Goal: Task Accomplishment & Management: Complete application form

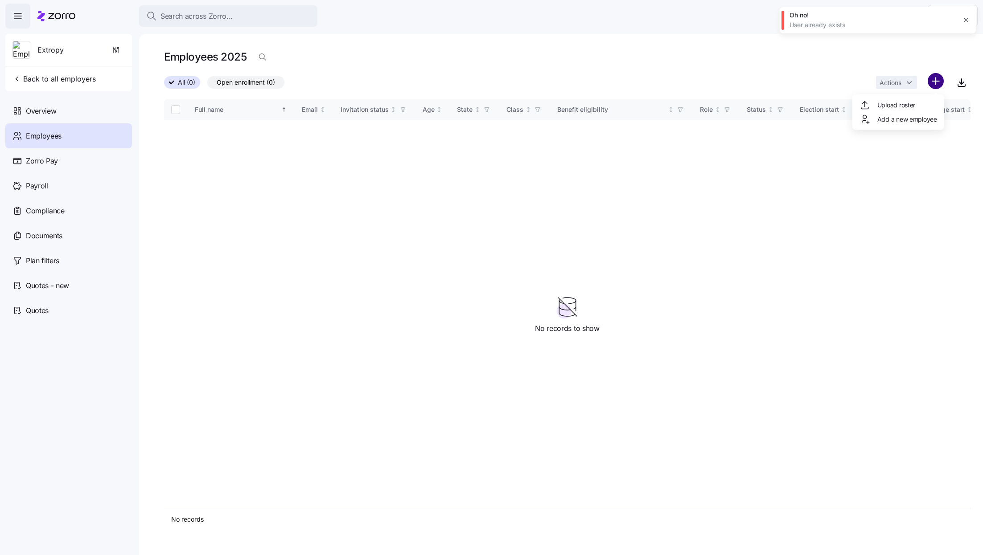
click at [934, 83] on html "Search across Zorro... Help Extropy Back to all employers Overview Employees Zo…" at bounding box center [491, 275] width 983 height 550
drag, startPoint x: 908, startPoint y: 100, endPoint x: 646, endPoint y: 17, distance: 275.3
click at [646, 17] on html "Search across Zorro... Help Extropy Back to all employers Overview Employees Zo…" at bounding box center [491, 275] width 983 height 550
click at [848, 46] on html "Search across Zorro... Help Extropy Back to all employers Overview Employees Zo…" at bounding box center [491, 275] width 983 height 550
click at [944, 81] on div "Actions" at bounding box center [923, 82] width 94 height 19
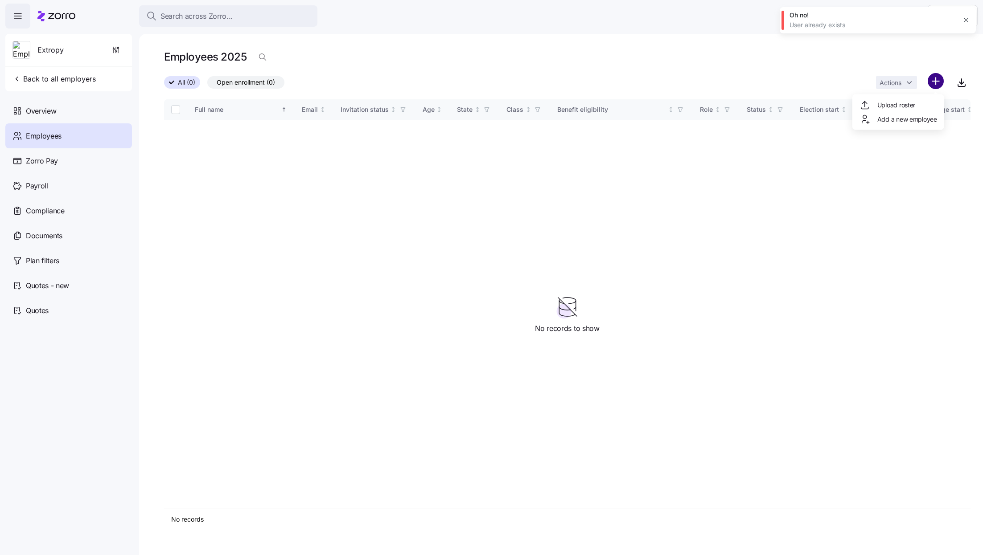
click at [938, 83] on html "Search across Zorro... Help Extropy Back to all employers Overview Employees Zo…" at bounding box center [491, 275] width 983 height 550
click at [919, 107] on div "Upload roster" at bounding box center [898, 105] width 85 height 14
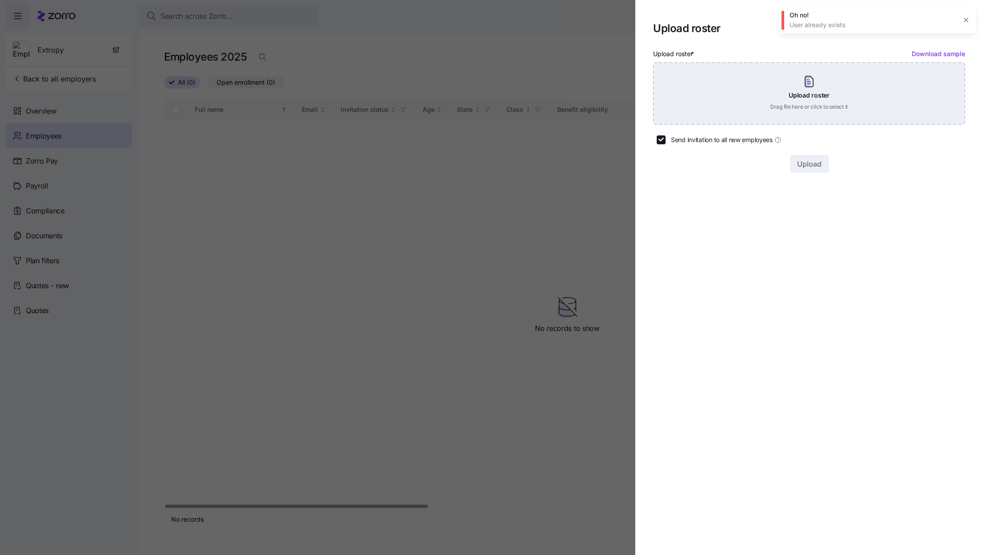
click at [787, 116] on div "Upload roster Drag file here or click to select it" at bounding box center [809, 93] width 312 height 62
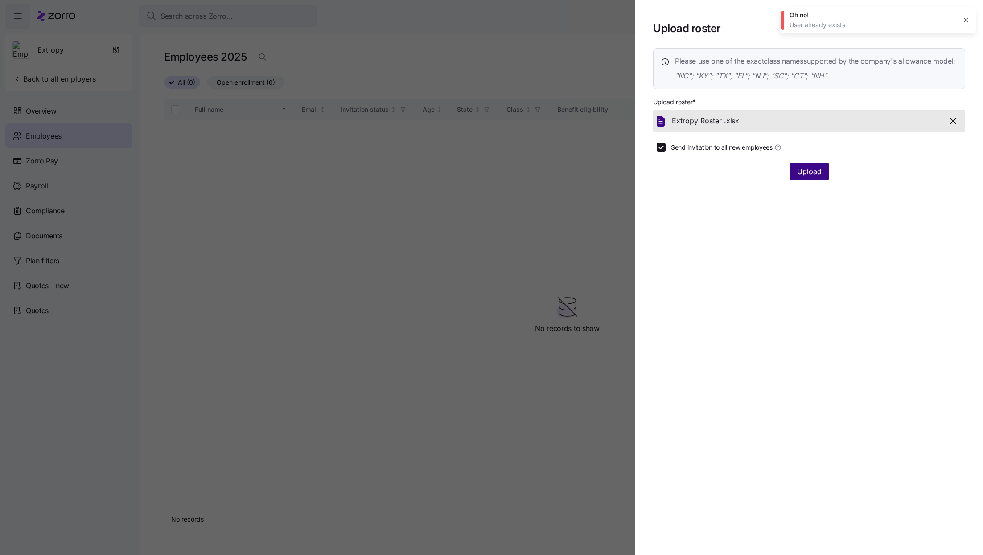
click at [804, 177] on span "Upload" at bounding box center [809, 171] width 25 height 11
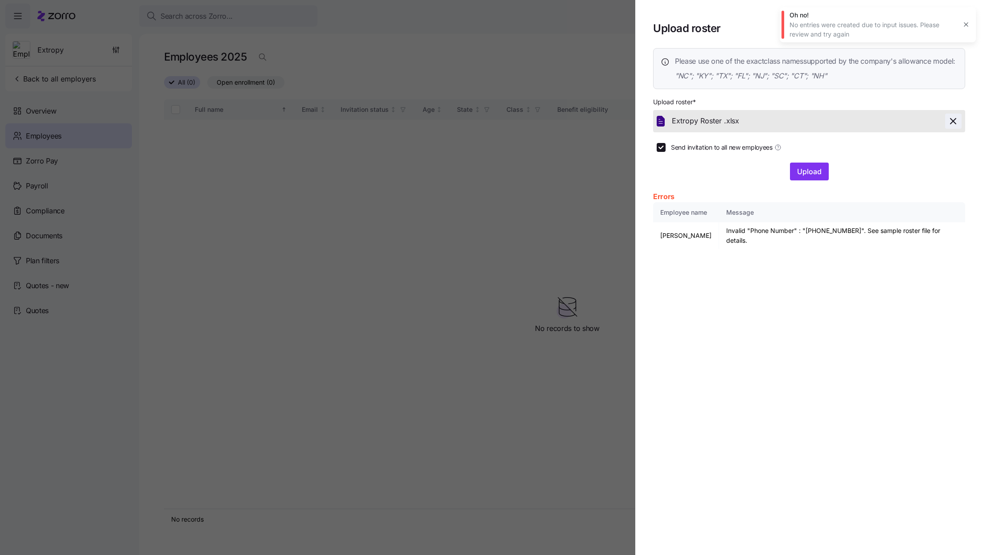
click at [956, 127] on icon "button" at bounding box center [952, 121] width 11 height 11
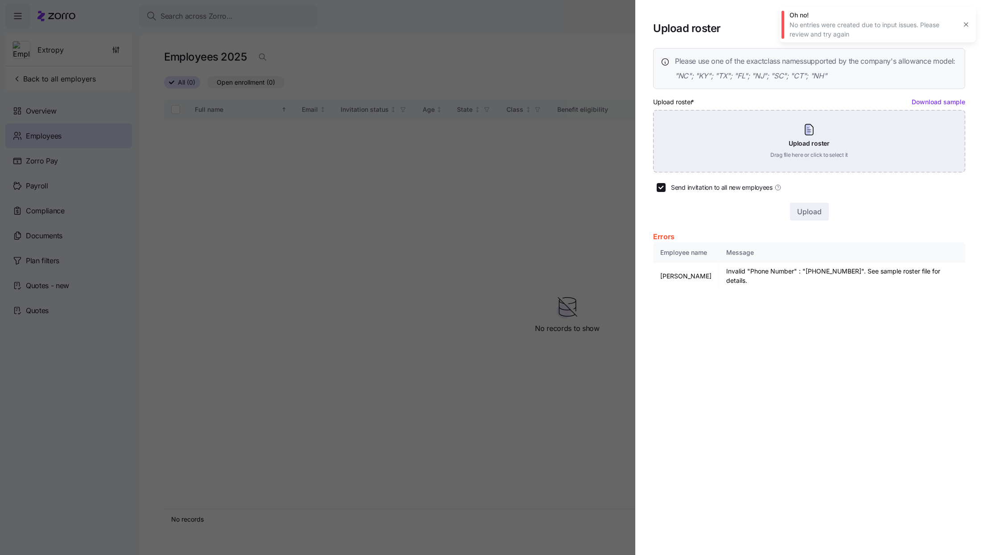
click at [798, 167] on div "Upload roster Drag file here or click to select it" at bounding box center [809, 141] width 312 height 62
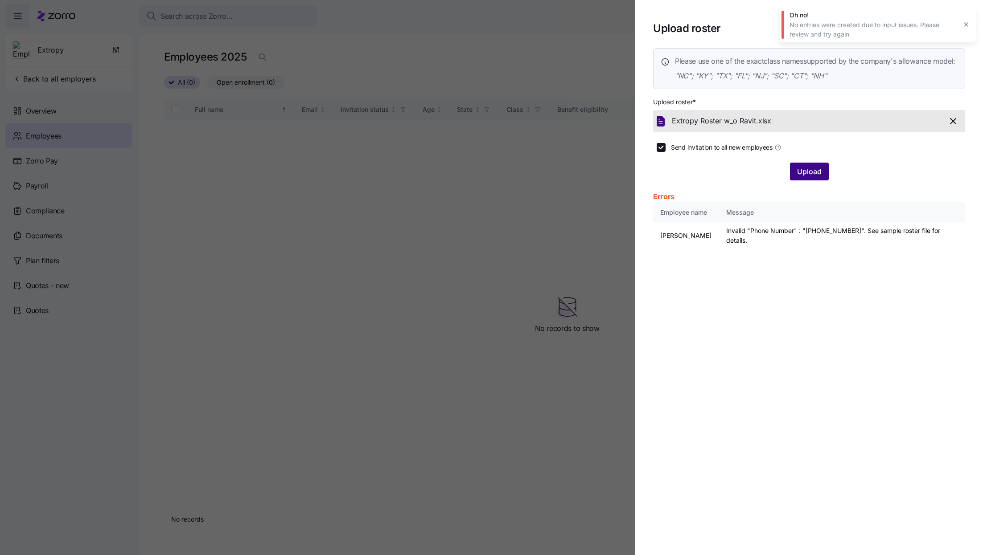
click at [814, 177] on span "Upload" at bounding box center [809, 171] width 25 height 11
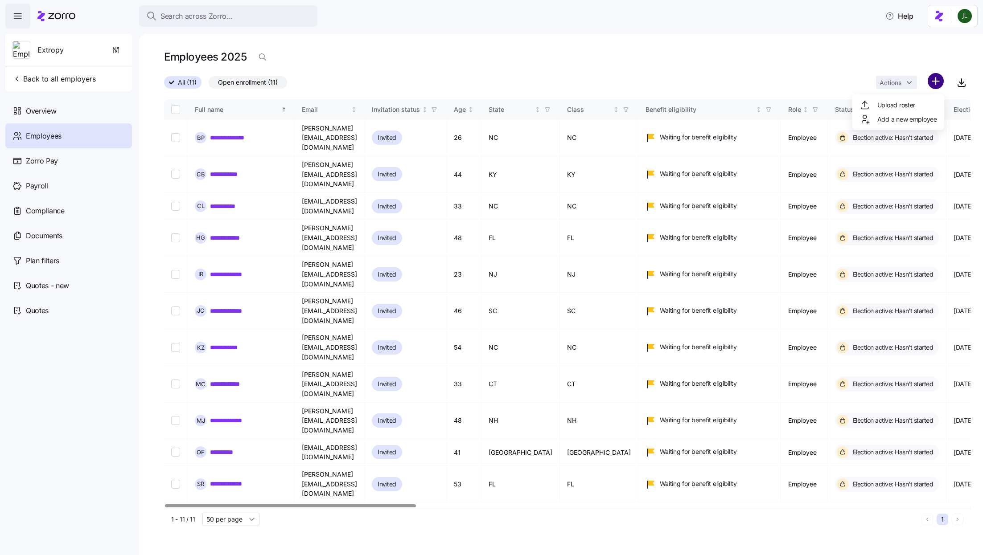
click at [930, 81] on html "**********" at bounding box center [491, 275] width 983 height 550
click at [893, 119] on span "Add a new employee" at bounding box center [907, 119] width 60 height 9
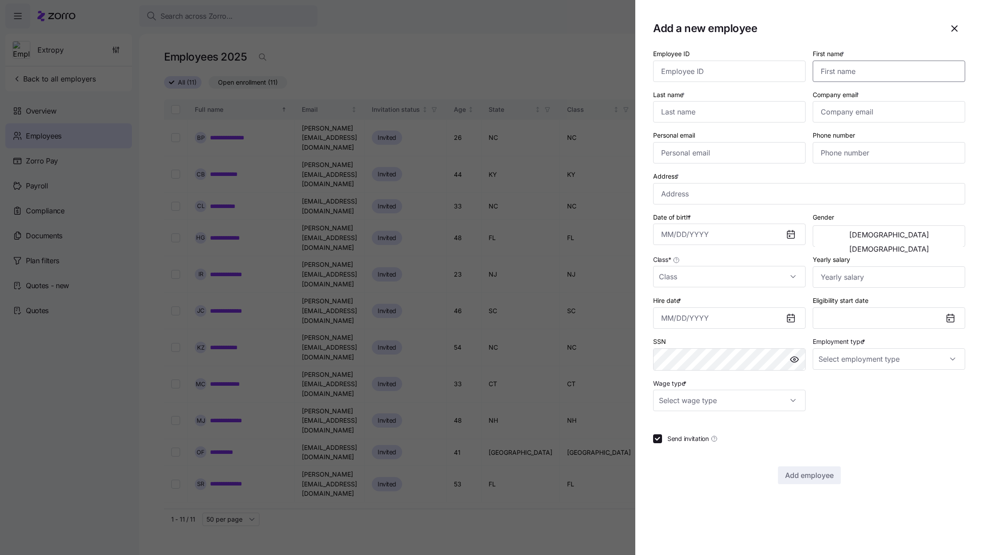
click at [843, 74] on input "First name *" at bounding box center [888, 71] width 152 height 21
paste input "Ravit"
type input "Ravit"
click at [717, 113] on input "Last name *" at bounding box center [729, 111] width 152 height 21
paste input "[PERSON_NAME]"
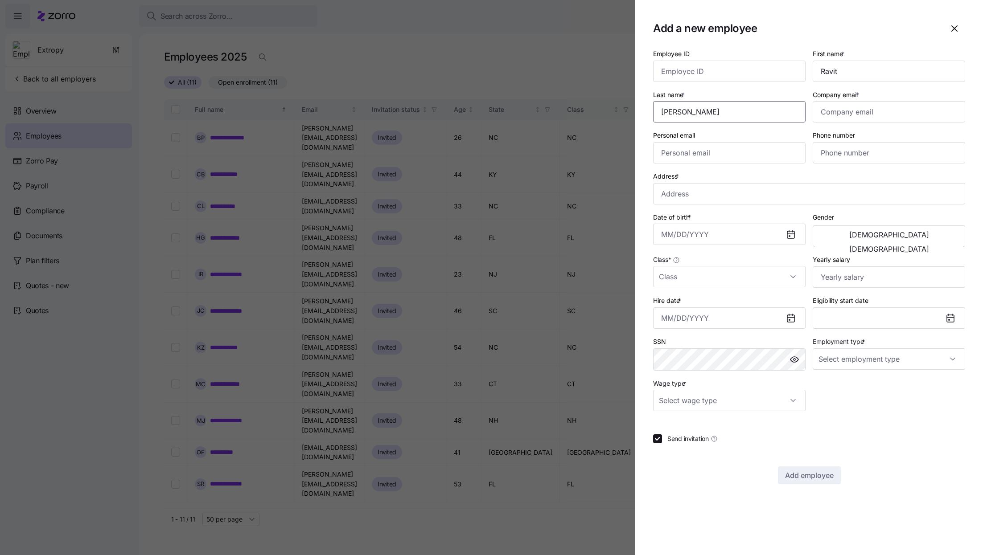
type input "[PERSON_NAME]"
click at [841, 111] on input "Company email *" at bounding box center [888, 111] width 152 height 21
paste input "[EMAIL_ADDRESS][DOMAIN_NAME]"
type input "[EMAIL_ADDRESS][DOMAIN_NAME]"
click at [844, 153] on input "Phone number" at bounding box center [888, 152] width 152 height 21
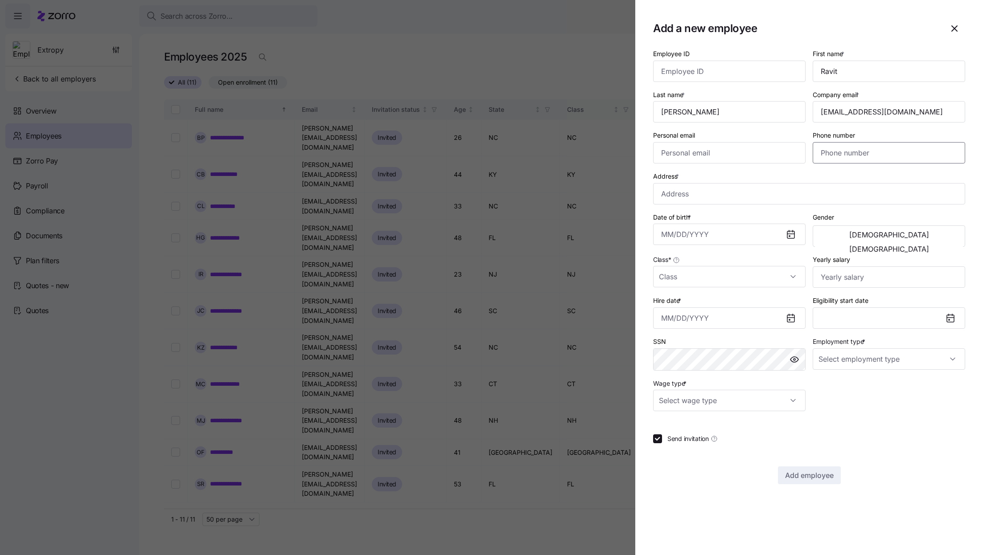
paste input "[PHONE_NUMBER]"
type input "[PHONE_NUMBER]"
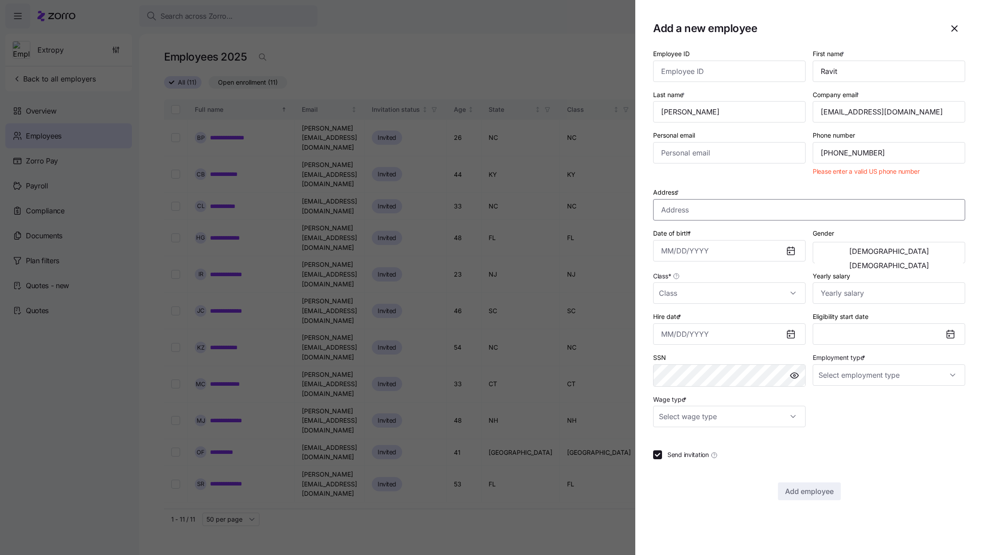
click at [687, 193] on div "Address *" at bounding box center [809, 204] width 312 height 34
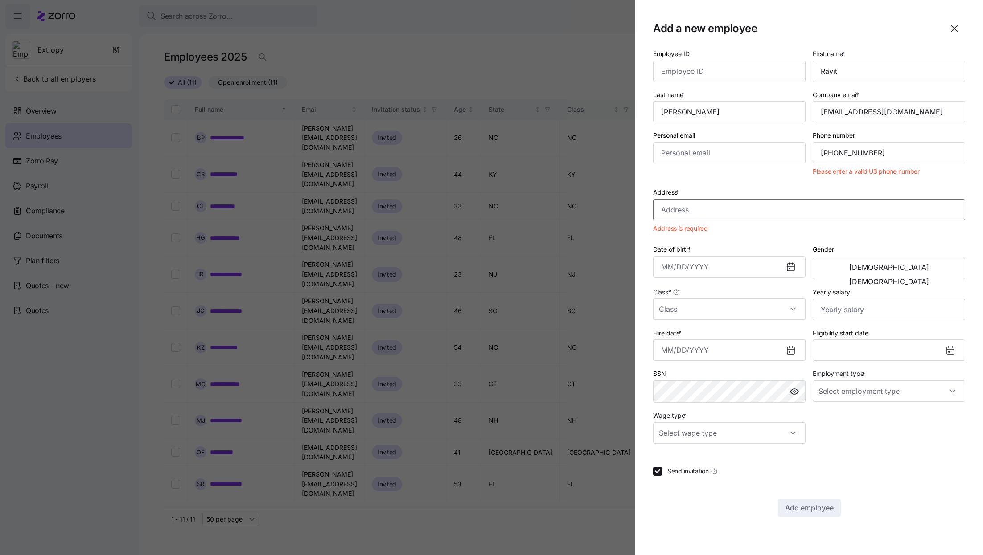
paste input "[STREET_ADDRESS][PERSON_NAME][PERSON_NAME]"
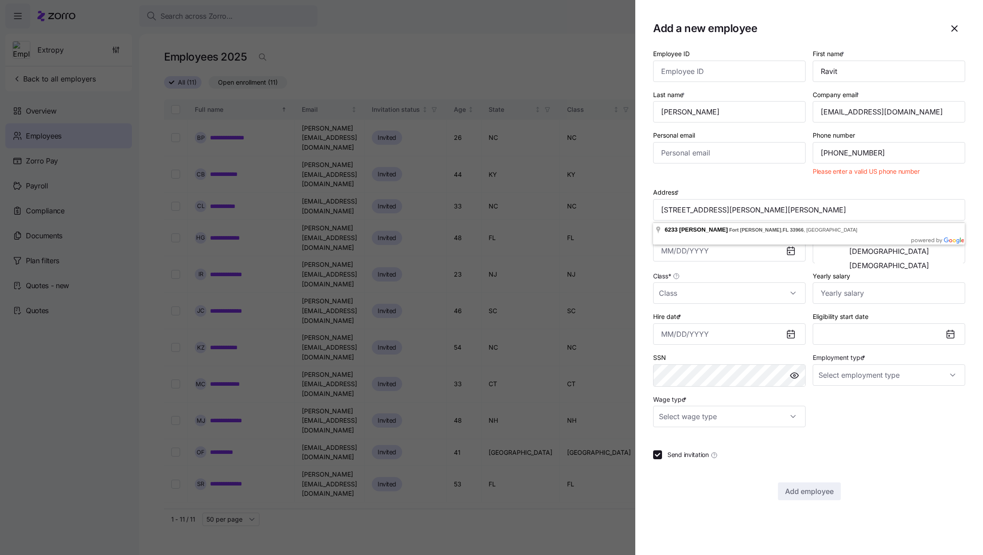
type input "[STREET_ADDRESS][PERSON_NAME][PERSON_NAME]"
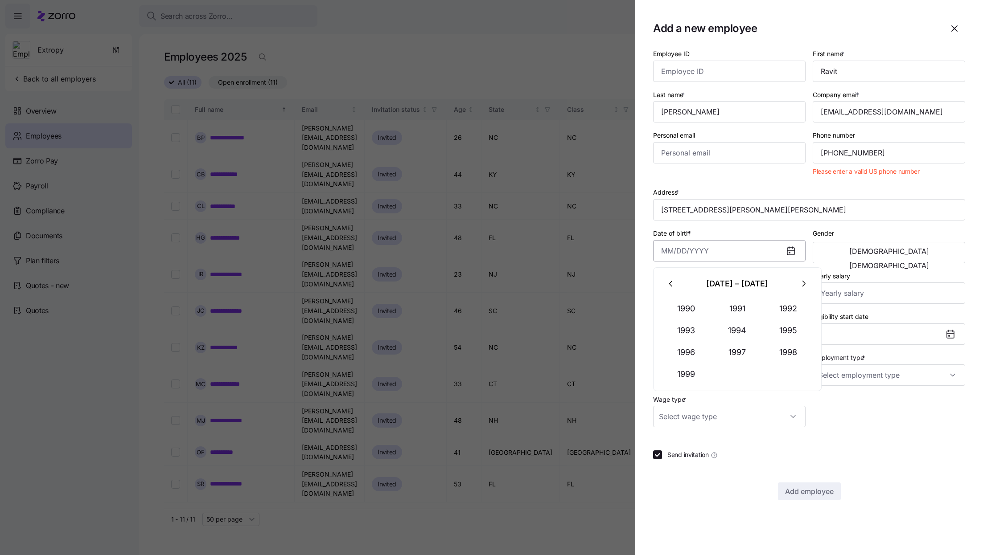
click at [742, 253] on input "Date of birth *" at bounding box center [729, 250] width 152 height 21
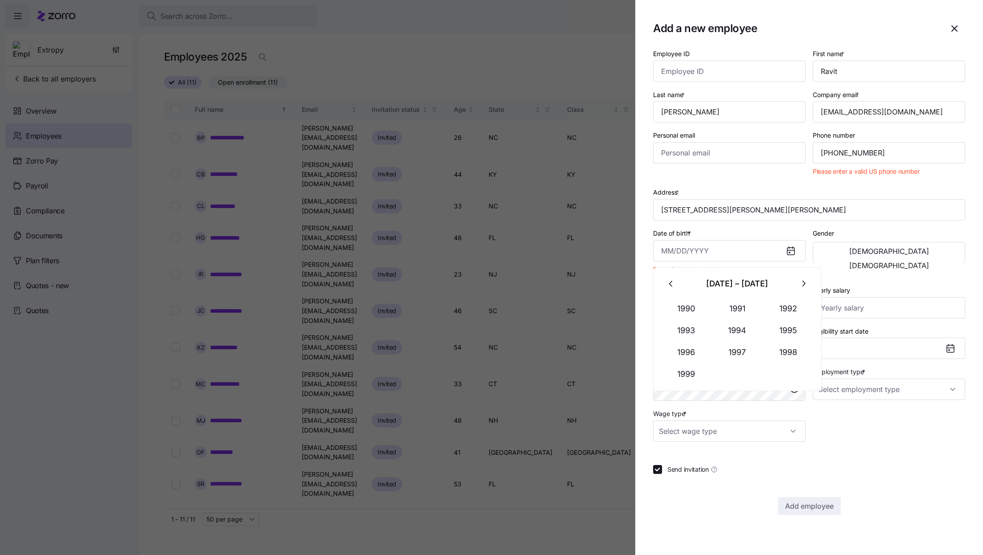
paste input "[DATE]"
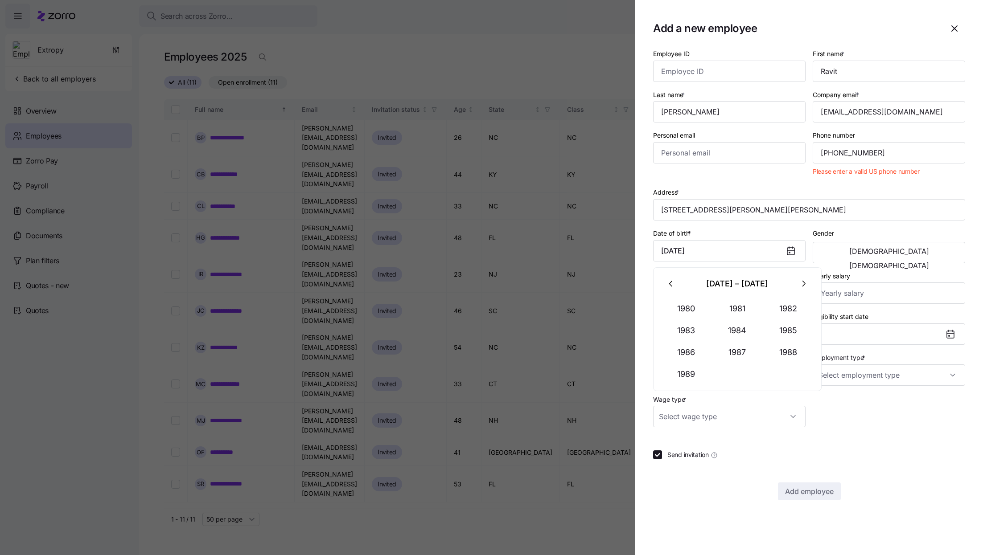
type input "[DATE]"
click at [918, 260] on button "[DEMOGRAPHIC_DATA]" at bounding box center [889, 265] width 148 height 14
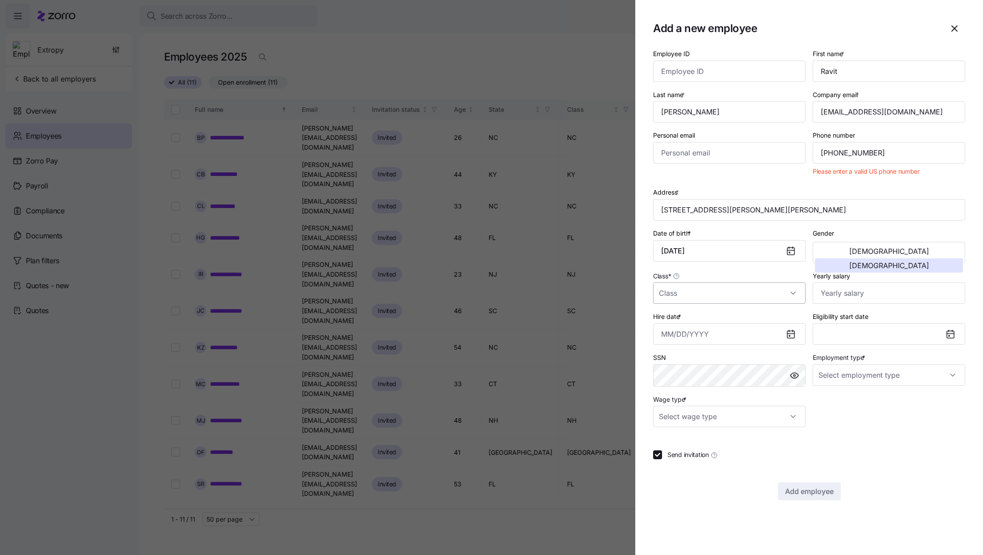
click at [677, 293] on input "Class *" at bounding box center [729, 293] width 152 height 21
click at [664, 376] on span "FL" at bounding box center [667, 378] width 7 height 10
type input "FL"
click at [692, 290] on input "FL" at bounding box center [729, 293] width 152 height 21
click at [722, 375] on div "FL" at bounding box center [728, 378] width 145 height 19
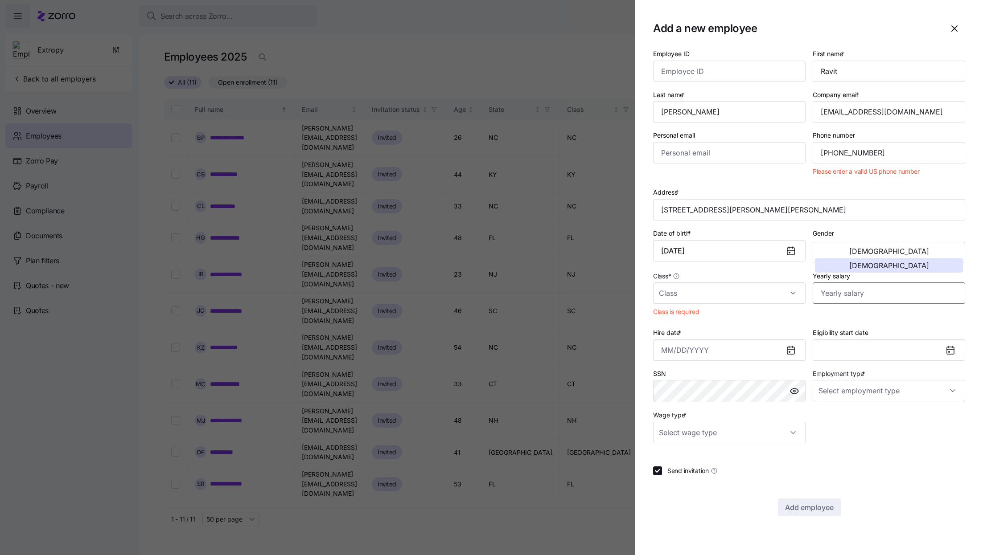
click at [871, 296] on input "Yearly salary" at bounding box center [888, 293] width 152 height 21
paste input "$250,000"
click at [824, 294] on input "$250,000" at bounding box center [888, 293] width 152 height 21
type input "$250,000"
click at [758, 295] on input "Class *" at bounding box center [729, 293] width 152 height 21
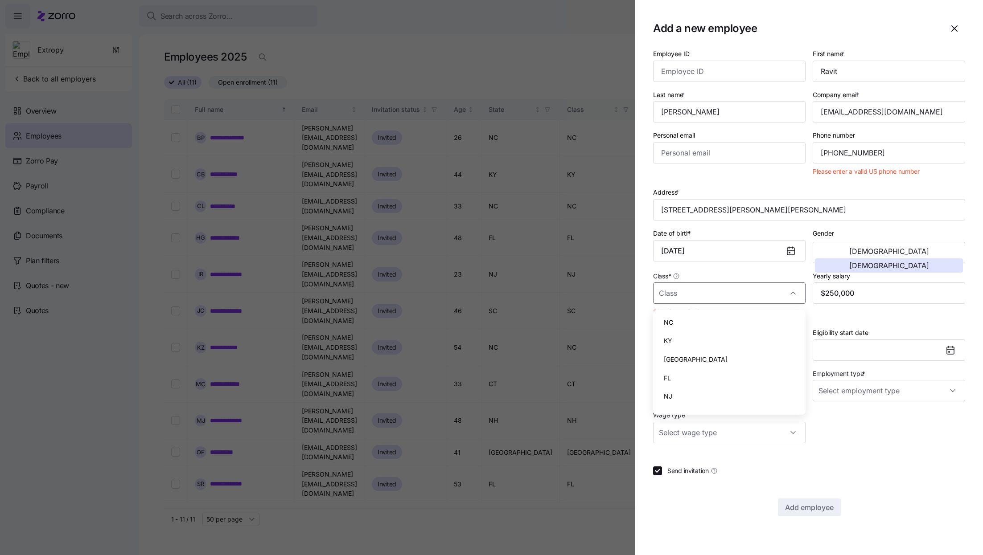
click at [682, 375] on div "FL" at bounding box center [728, 378] width 145 height 19
type input "FL"
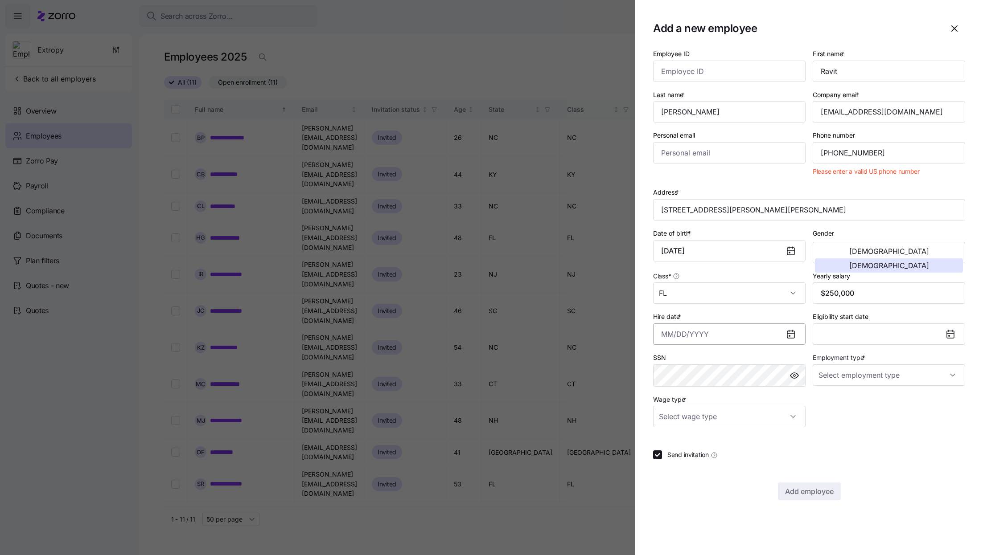
click at [705, 337] on input "Hire date *" at bounding box center [729, 334] width 152 height 21
paste input "[DATE]"
type input "[DATE]"
click at [891, 459] on div "Send invitation" at bounding box center [809, 455] width 312 height 9
click at [882, 382] on input "Employment type *" at bounding box center [888, 375] width 152 height 21
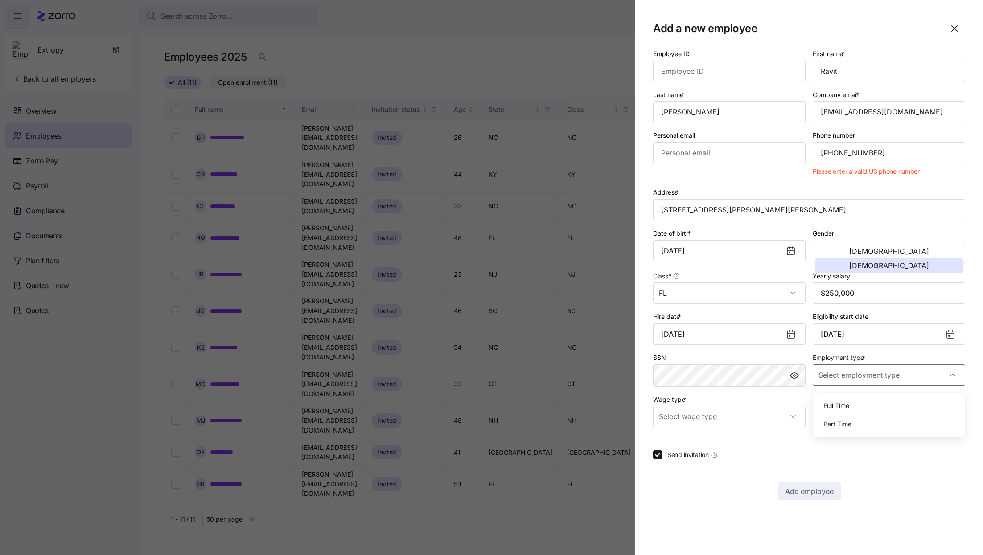
click at [866, 403] on div "Full Time" at bounding box center [888, 406] width 145 height 19
type input "Full Time"
click at [745, 426] on input "Wage type *" at bounding box center [729, 416] width 152 height 21
click at [713, 447] on div "Salary" at bounding box center [728, 448] width 145 height 19
type input "Salary"
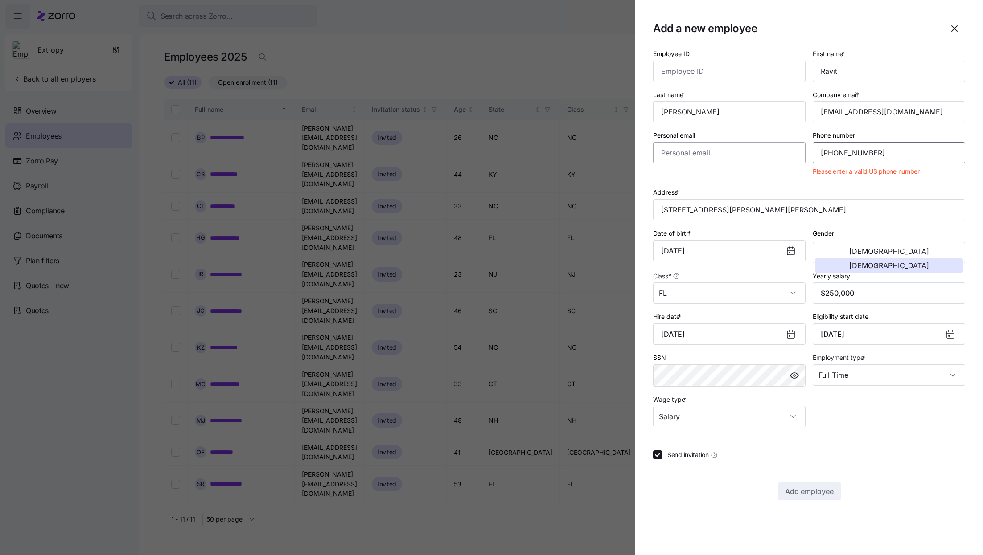
drag, startPoint x: 876, startPoint y: 156, endPoint x: 758, endPoint y: 156, distance: 118.5
click at [757, 156] on div "Employee ID First name * [PERSON_NAME] Last name * [PERSON_NAME] Company email …" at bounding box center [808, 238] width 319 height 386
click at [414, 49] on div at bounding box center [491, 277] width 983 height 555
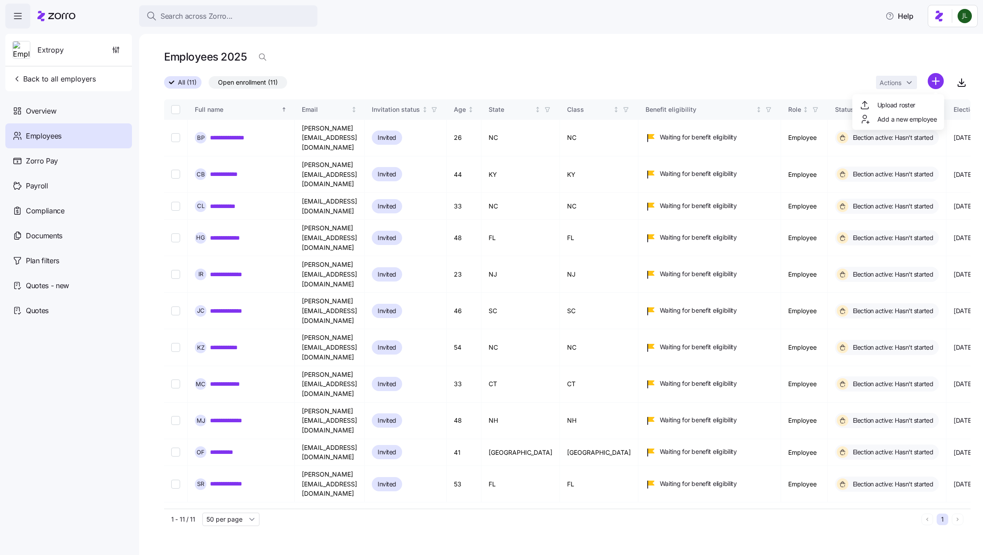
click at [935, 80] on html "**********" at bounding box center [491, 275] width 983 height 550
click at [918, 115] on span "Add a new employee" at bounding box center [907, 119] width 60 height 9
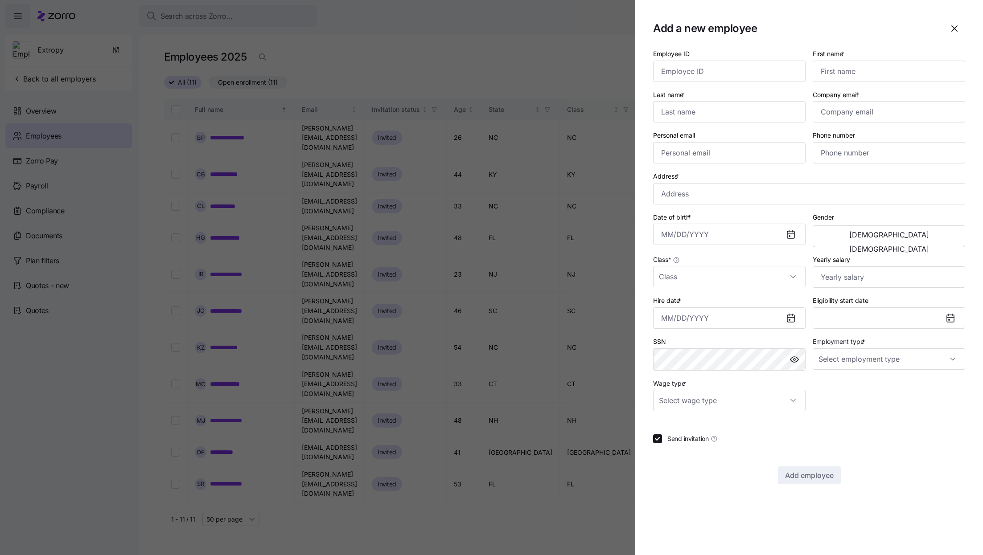
click at [432, 488] on div at bounding box center [491, 277] width 983 height 555
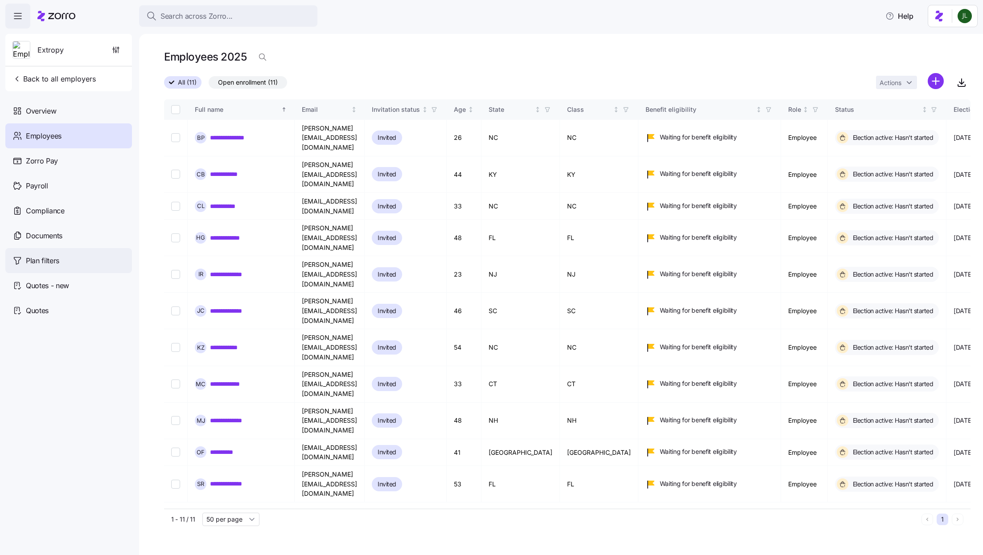
click at [60, 251] on div "Plan filters" at bounding box center [68, 260] width 127 height 25
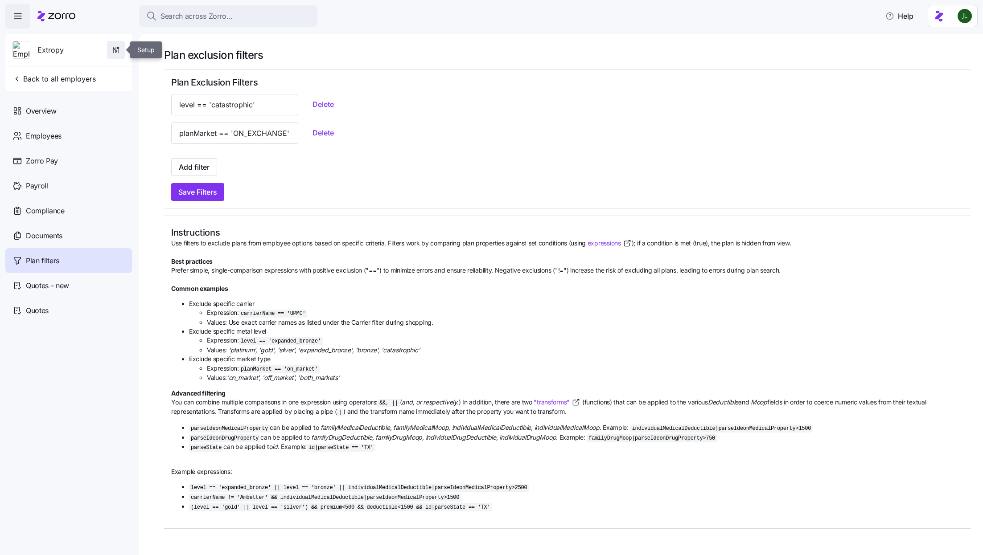
click at [112, 43] on span "button" at bounding box center [115, 49] width 17 height 17
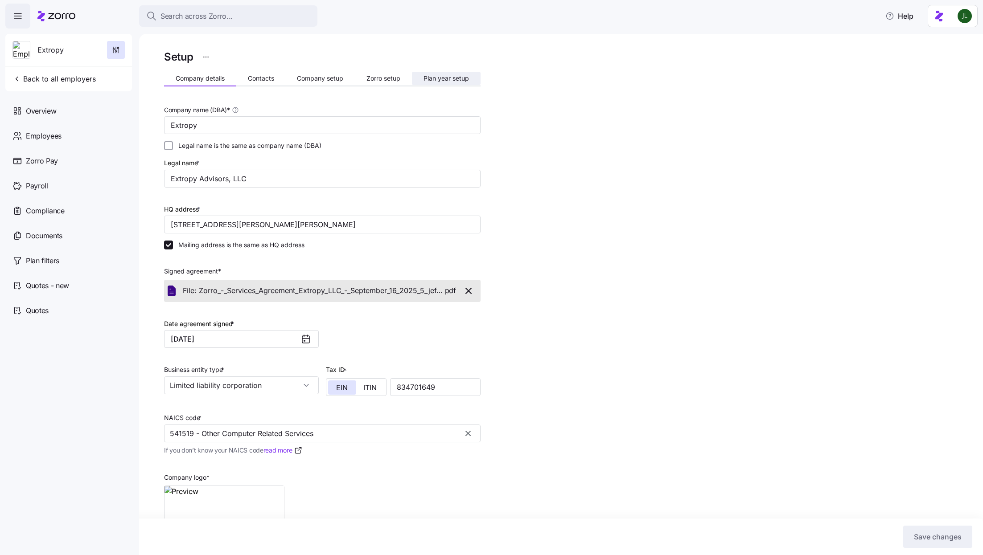
click at [438, 75] on span "Plan year setup" at bounding box center [445, 78] width 45 height 6
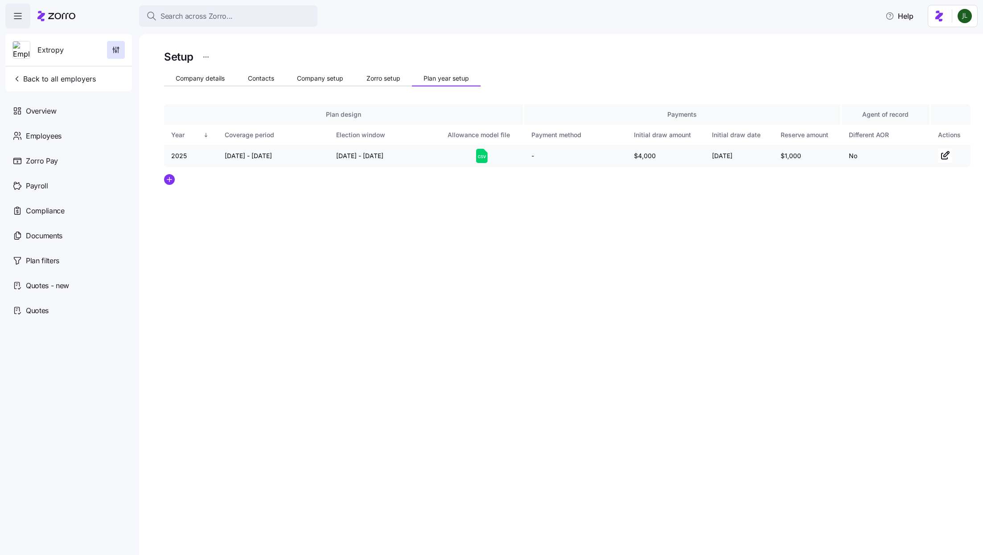
click at [485, 157] on icon at bounding box center [482, 156] width 12 height 14
click at [942, 152] on icon "button" at bounding box center [944, 155] width 11 height 11
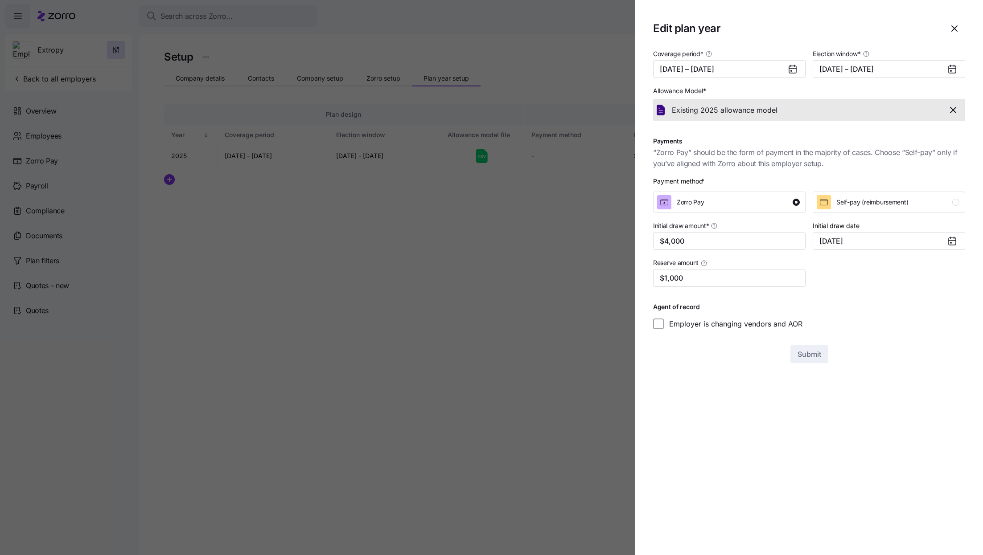
click at [817, 2] on section "Edit plan year Coverage period * [DATE] – [DATE] Election window * [DATE] – [DA…" at bounding box center [809, 277] width 348 height 555
click at [821, 6] on section "Edit plan year Coverage period * [DATE] – [DATE] Election window * [DATE] – [DA…" at bounding box center [809, 277] width 348 height 555
click at [952, 113] on icon "button" at bounding box center [952, 110] width 11 height 11
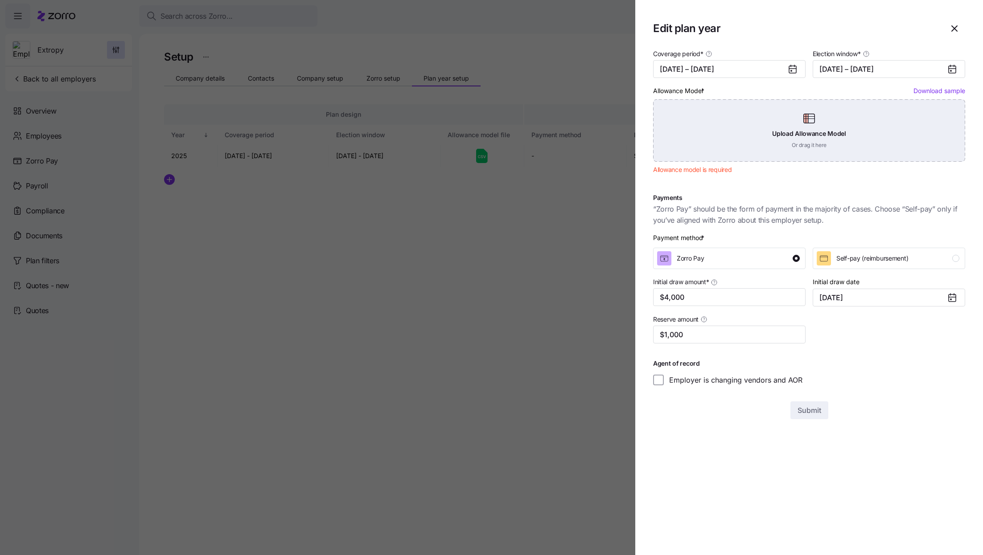
click at [855, 133] on div "Upload Allowance Model Or drag it here" at bounding box center [809, 130] width 312 height 62
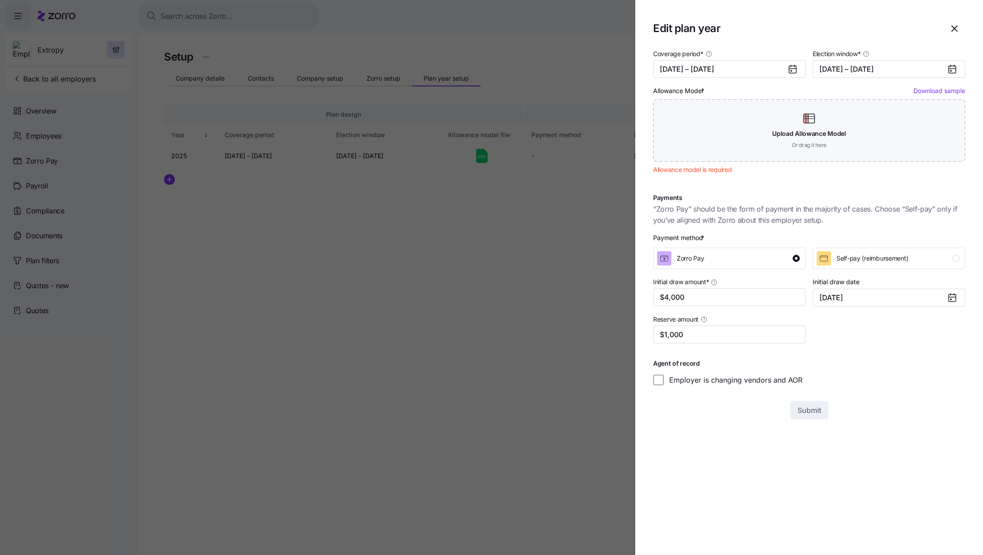
click at [892, 29] on h1 "Edit plan year" at bounding box center [794, 28] width 283 height 14
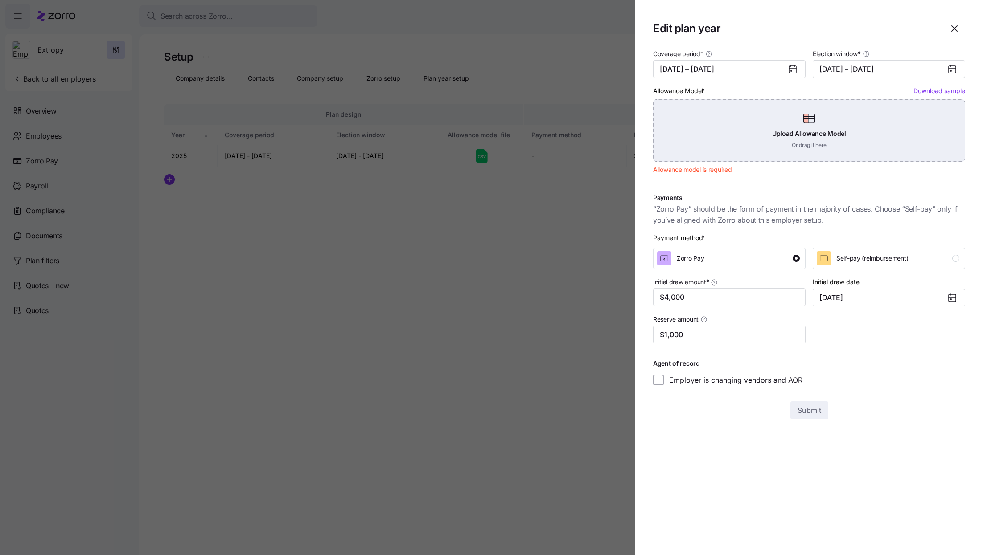
click at [791, 114] on div "Upload Allowance Model Or drag it here" at bounding box center [809, 130] width 312 height 62
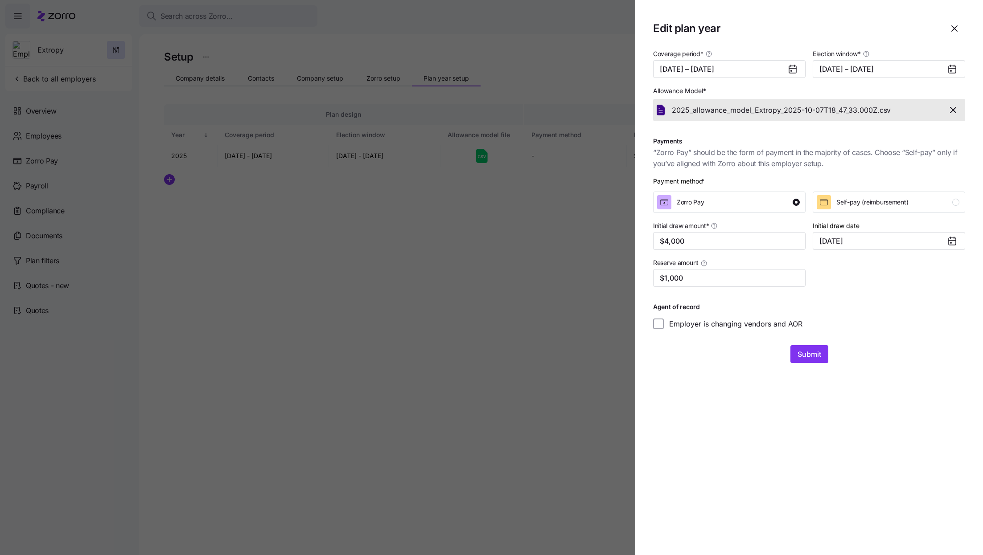
click at [458, 54] on div at bounding box center [491, 277] width 983 height 555
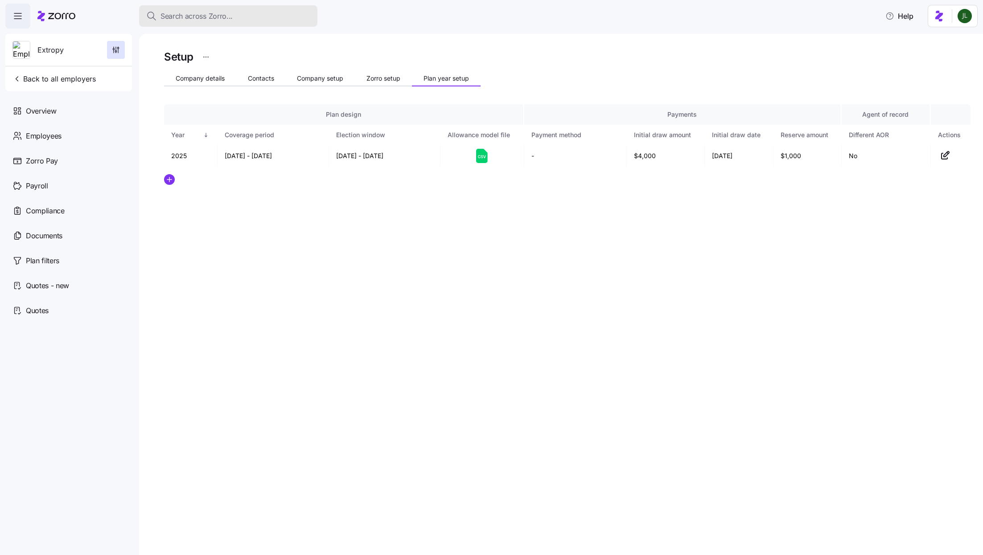
click at [250, 16] on div "Search across Zorro..." at bounding box center [228, 16] width 164 height 11
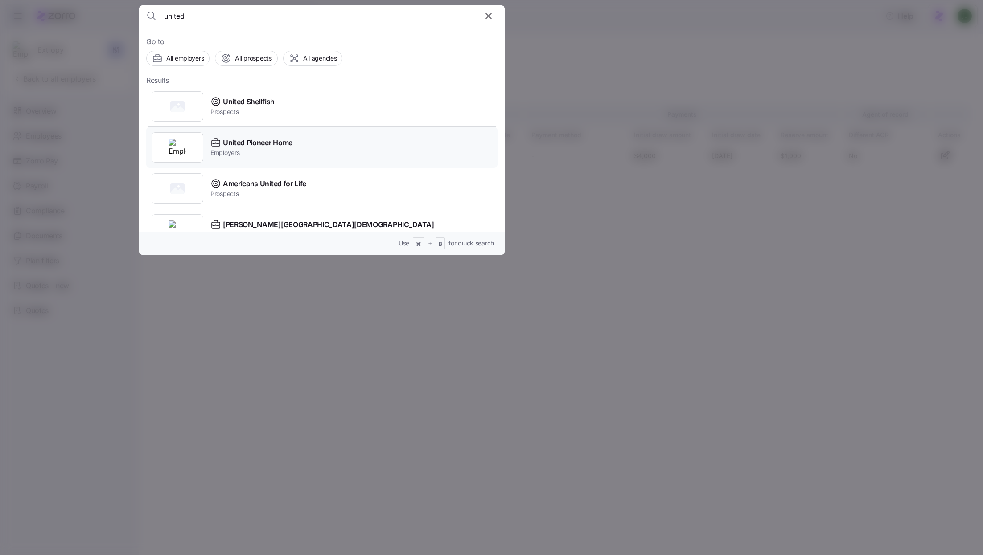
type input "united"
click at [260, 142] on span "United Pioneer Home" at bounding box center [258, 142] width 70 height 11
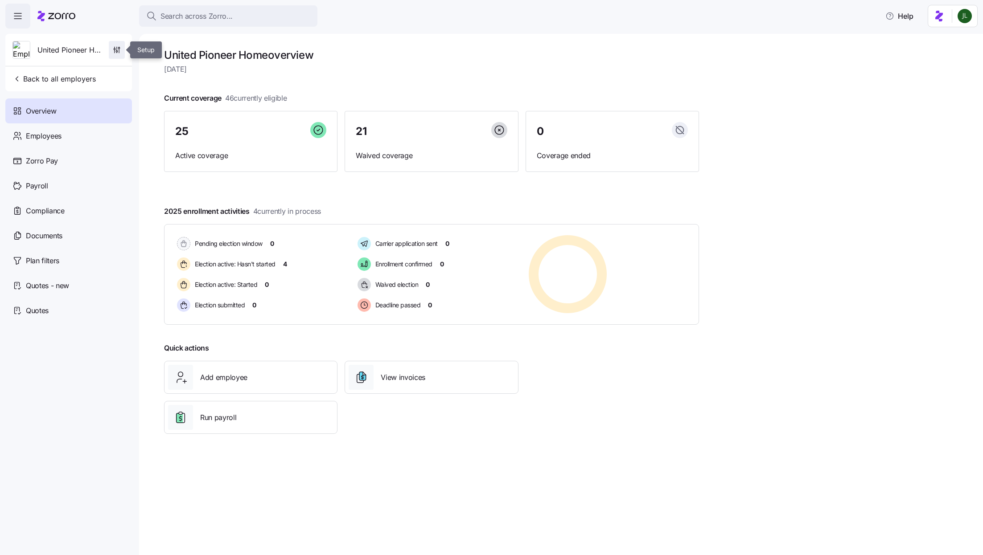
click at [115, 50] on icon "button" at bounding box center [115, 51] width 0 height 3
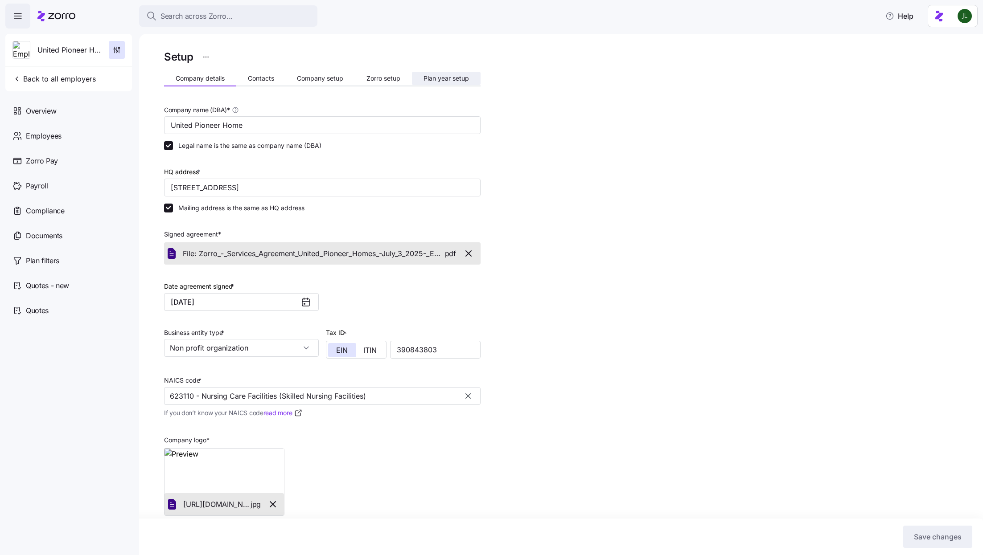
click at [463, 75] on span "Plan year setup" at bounding box center [445, 78] width 45 height 6
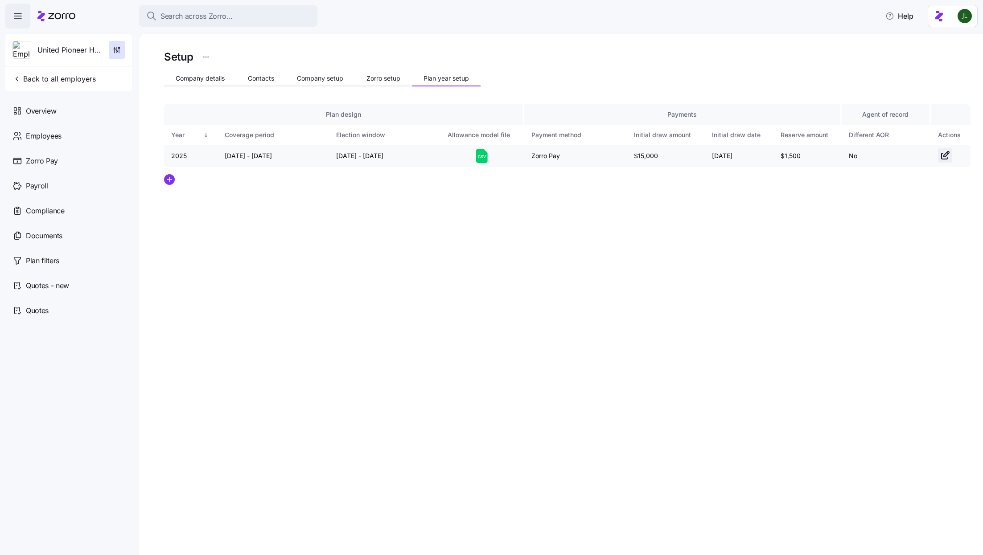
click at [948, 152] on icon "button" at bounding box center [945, 154] width 5 height 5
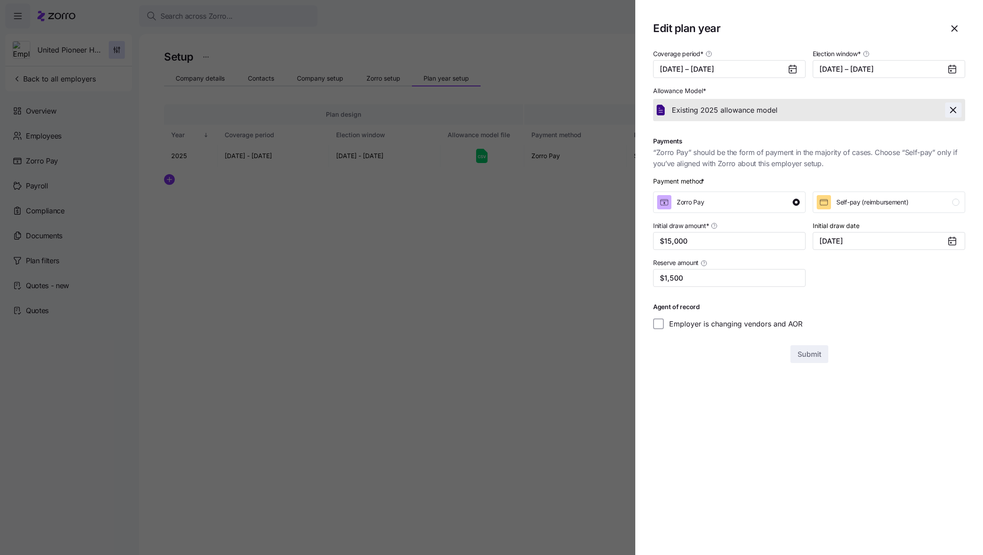
click at [951, 108] on icon "button" at bounding box center [952, 109] width 5 height 5
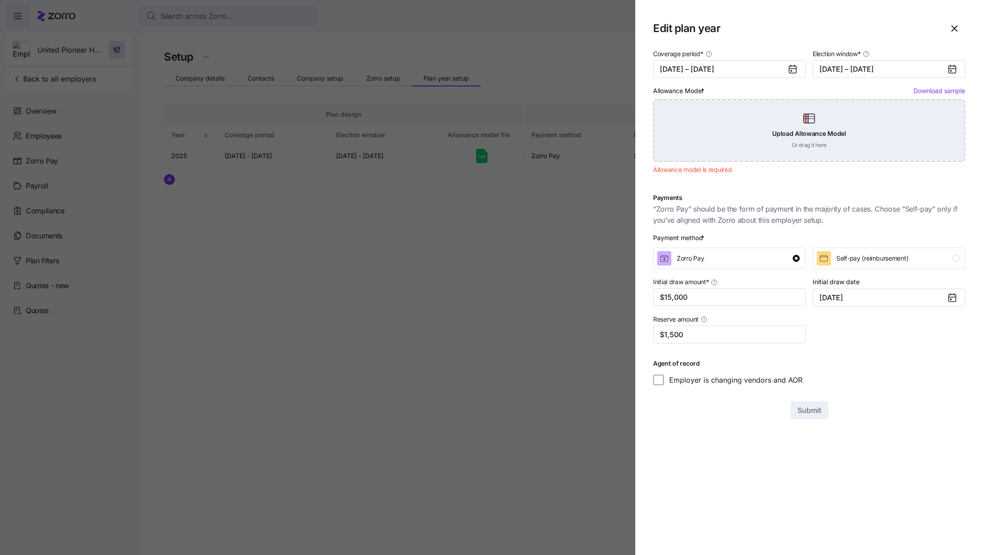
click at [886, 122] on div "Upload Allowance Model Or drag it here" at bounding box center [809, 130] width 312 height 62
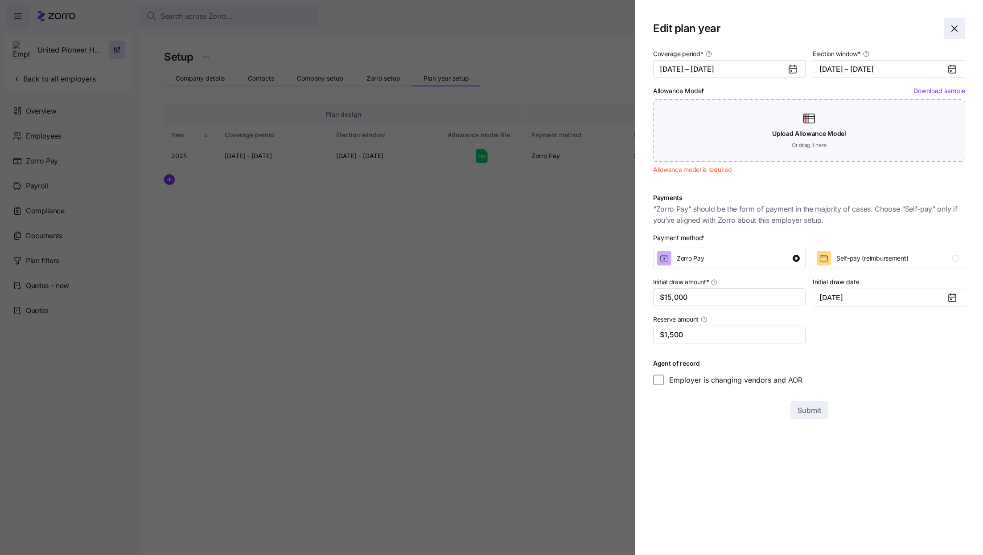
click at [951, 26] on icon "button" at bounding box center [953, 28] width 5 height 5
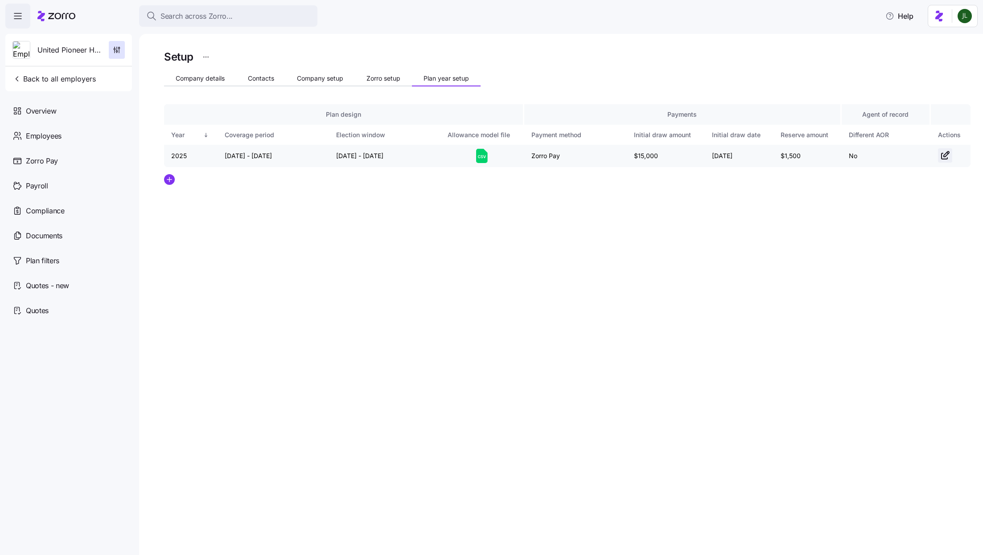
click at [944, 154] on icon "button" at bounding box center [945, 154] width 5 height 5
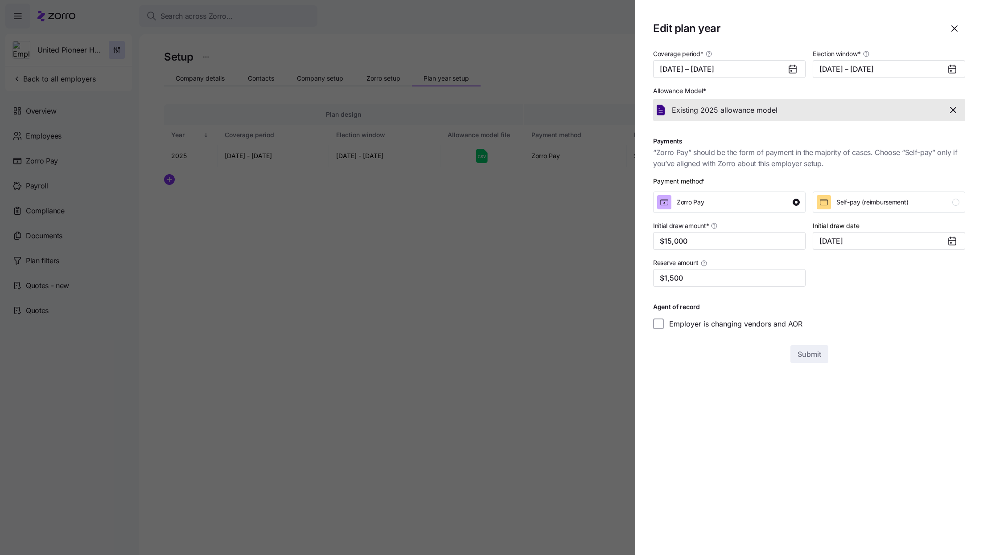
click at [438, 446] on div at bounding box center [491, 277] width 983 height 555
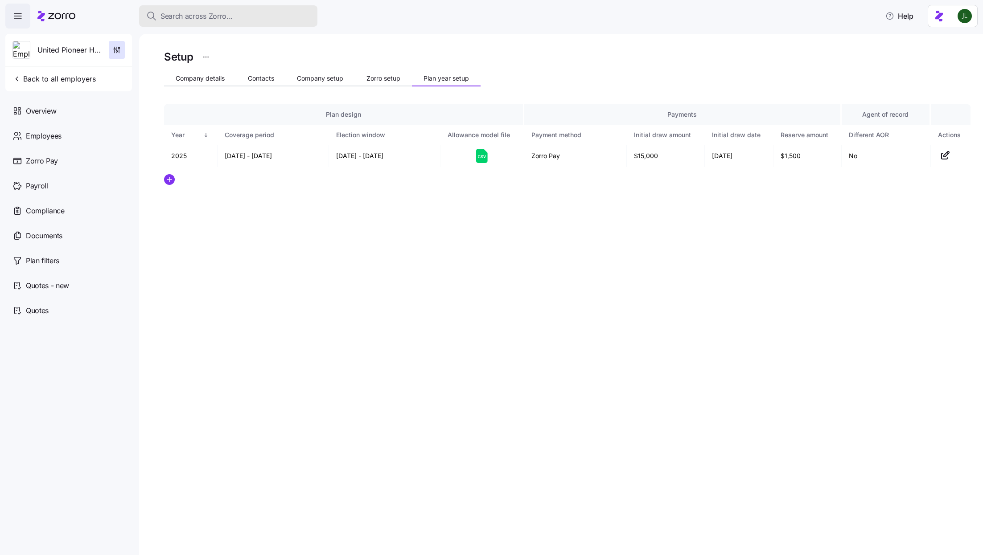
click at [243, 17] on div "Search across Zorro..." at bounding box center [228, 16] width 164 height 11
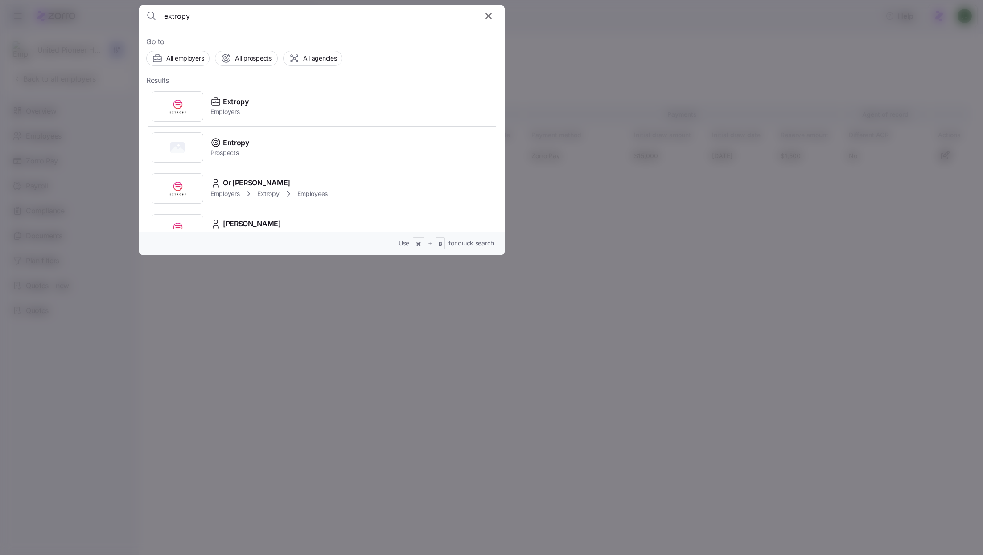
type input "extropy"
click at [683, 98] on div at bounding box center [491, 277] width 983 height 555
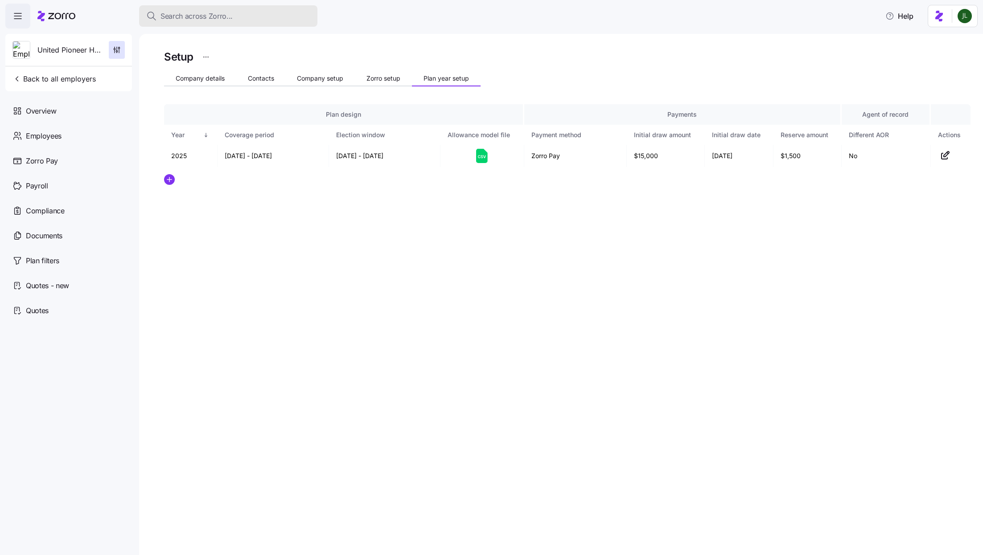
click at [238, 15] on div "Search across Zorro..." at bounding box center [228, 16] width 164 height 11
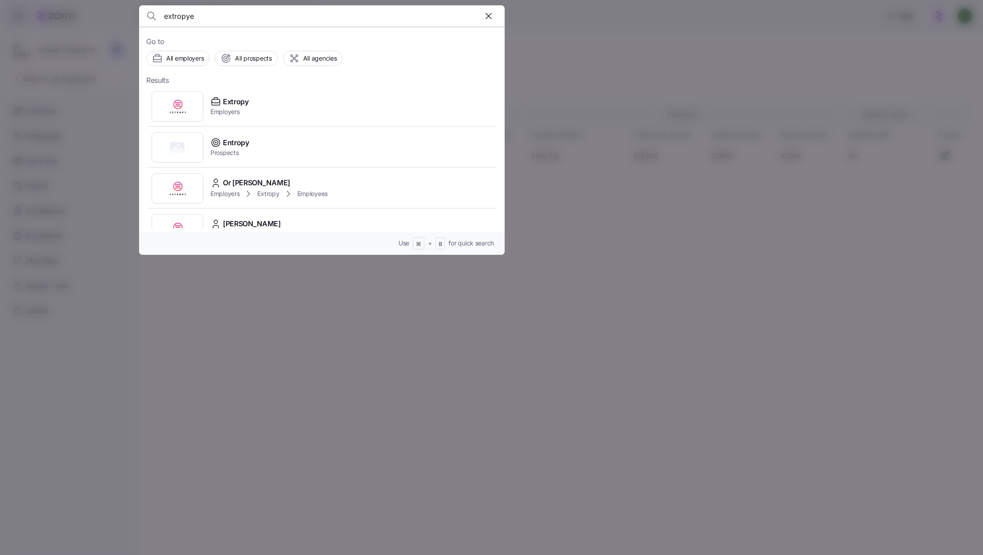
type input "extropy"
click at [266, 111] on div "Extropy Employers" at bounding box center [321, 106] width 351 height 41
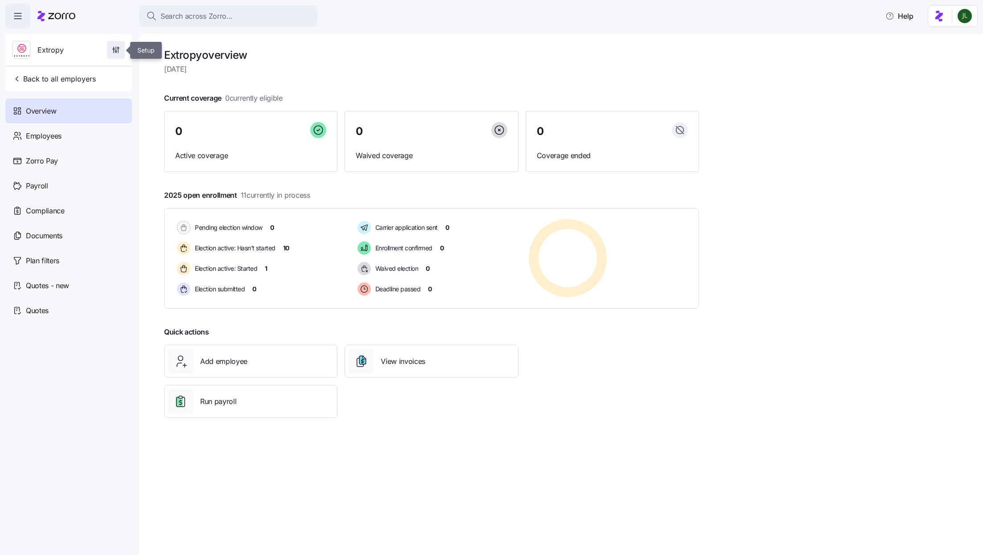
click at [116, 50] on icon "button" at bounding box center [115, 49] width 9 height 9
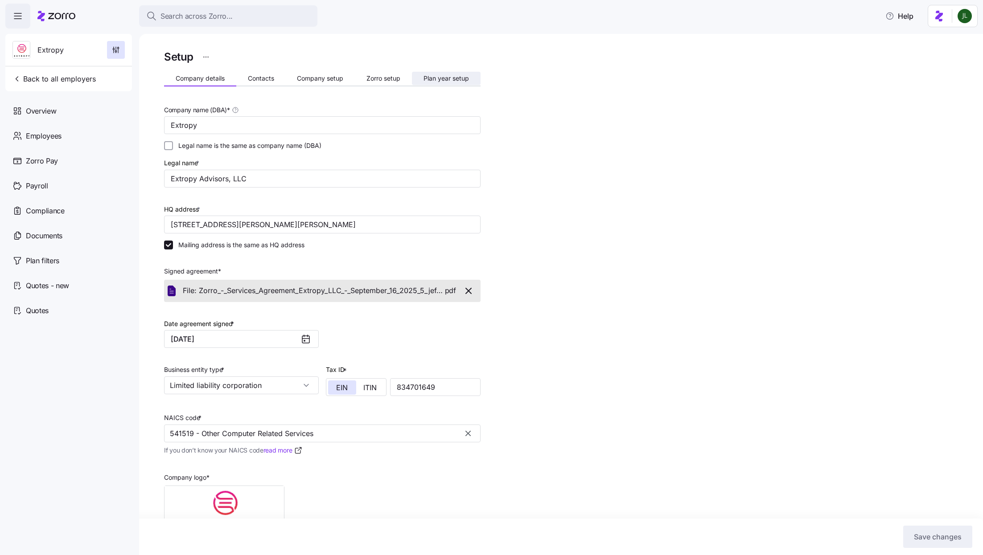
click at [464, 82] on span "Plan year setup" at bounding box center [445, 78] width 45 height 6
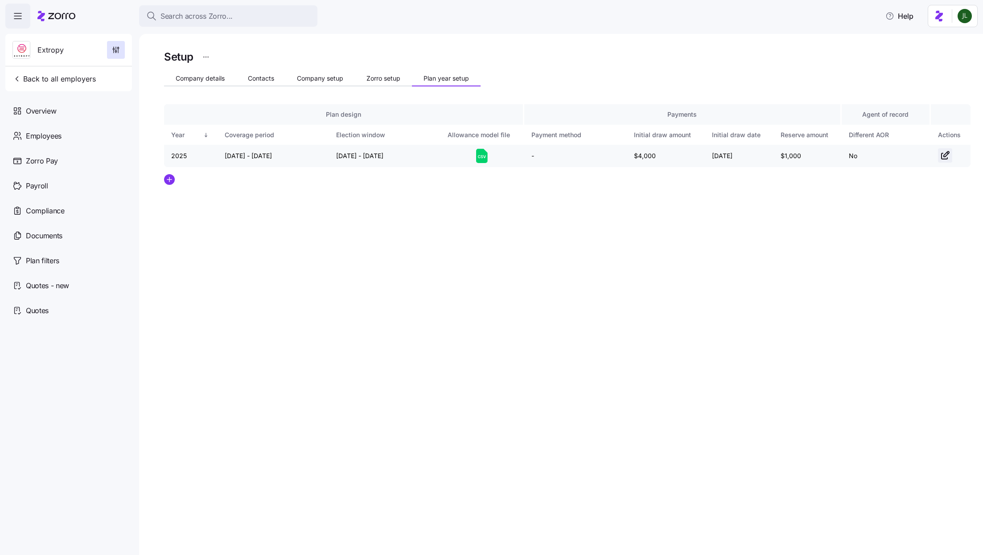
click at [943, 157] on icon "button" at bounding box center [944, 155] width 11 height 11
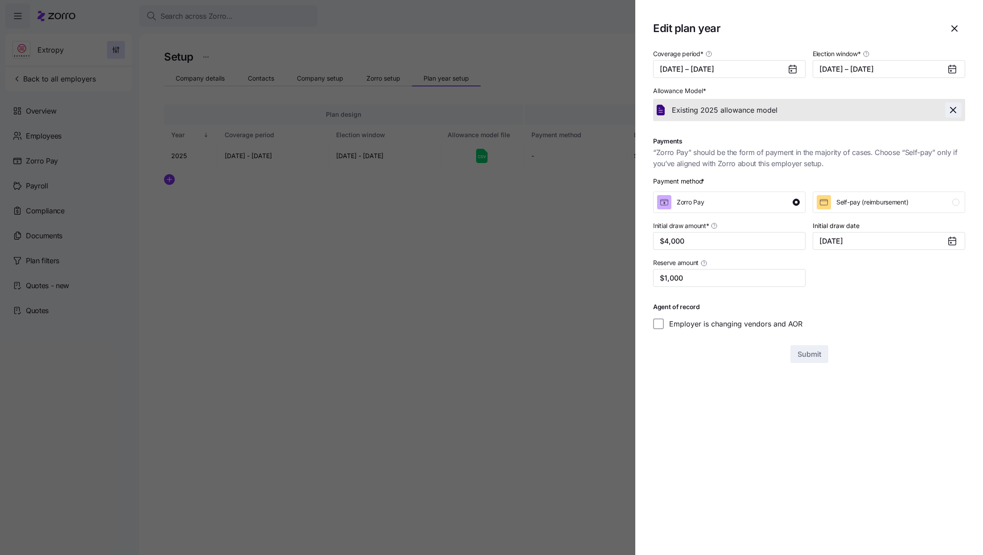
click at [954, 108] on icon "button" at bounding box center [952, 110] width 11 height 11
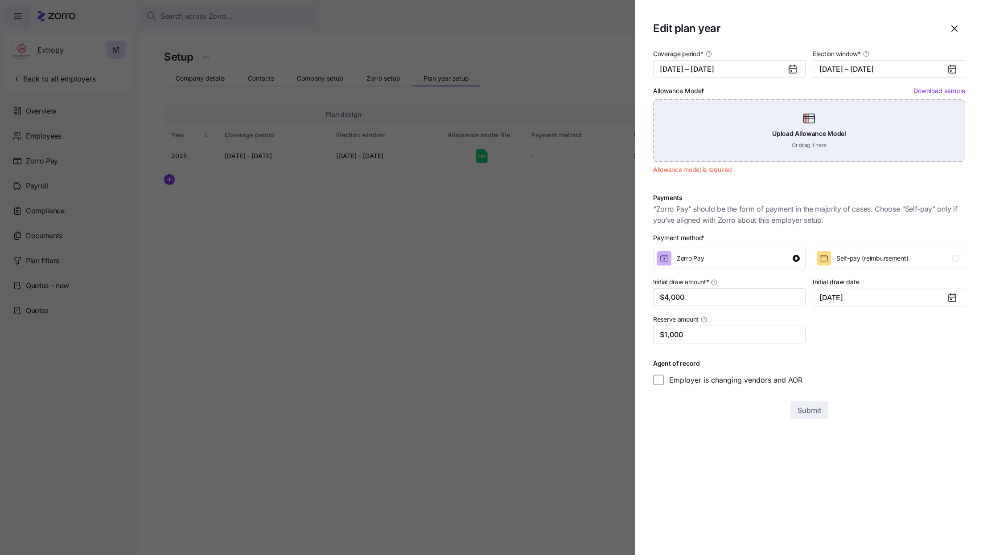
click at [791, 130] on div "Upload Allowance Model Or drag it here" at bounding box center [809, 130] width 312 height 62
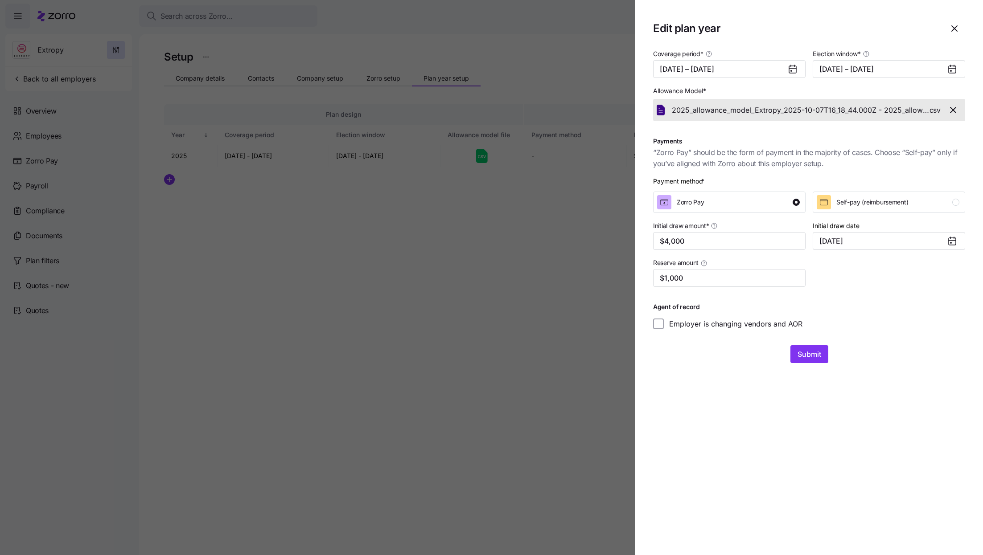
click at [955, 70] on icon at bounding box center [951, 69] width 7 height 7
click at [802, 351] on span "Submit" at bounding box center [809, 354] width 24 height 11
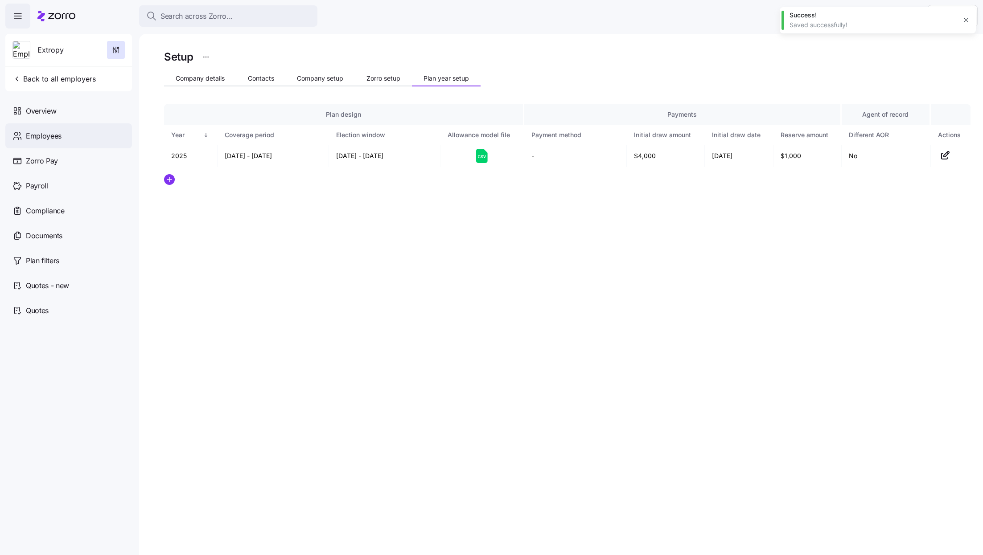
click at [50, 139] on span "Employees" at bounding box center [44, 136] width 36 height 11
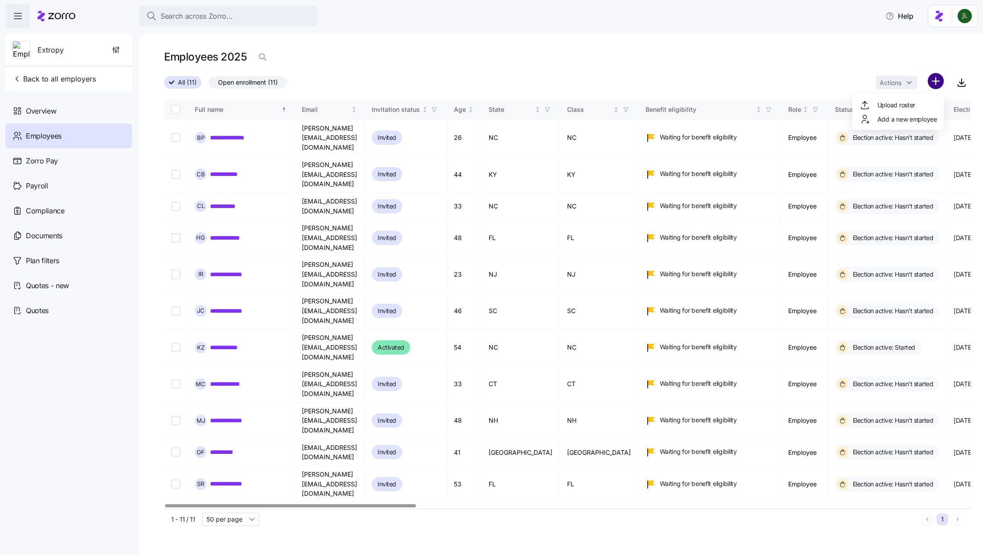
click at [934, 86] on html "**********" at bounding box center [491, 275] width 983 height 550
click at [914, 124] on div "Add a new employee" at bounding box center [898, 119] width 78 height 11
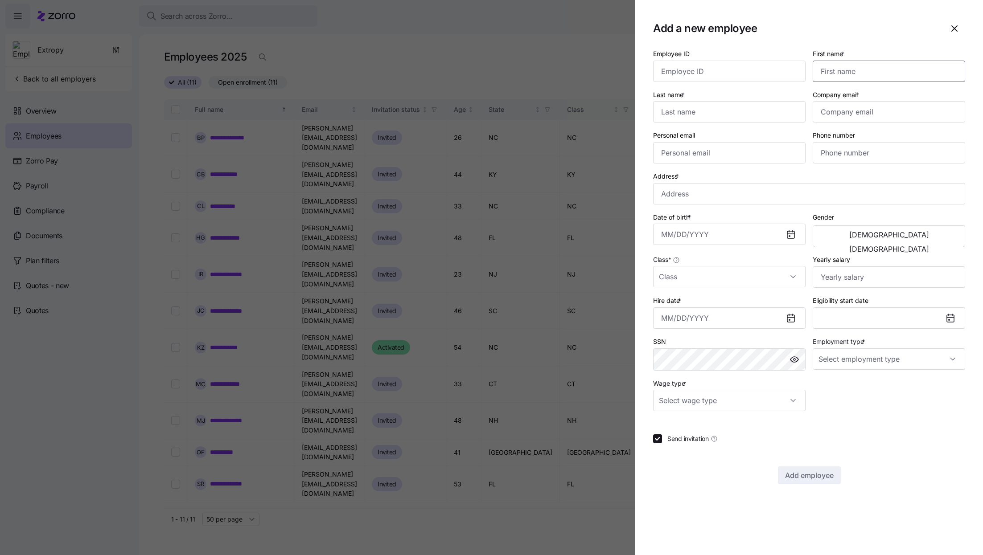
click at [835, 79] on input "First name *" at bounding box center [888, 71] width 152 height 21
type input "Ravit"
click at [847, 166] on div "Phone number" at bounding box center [889, 146] width 160 height 41
click at [844, 160] on input "Phone number" at bounding box center [888, 152] width 152 height 21
paste input "[PHONE_NUMBER]"
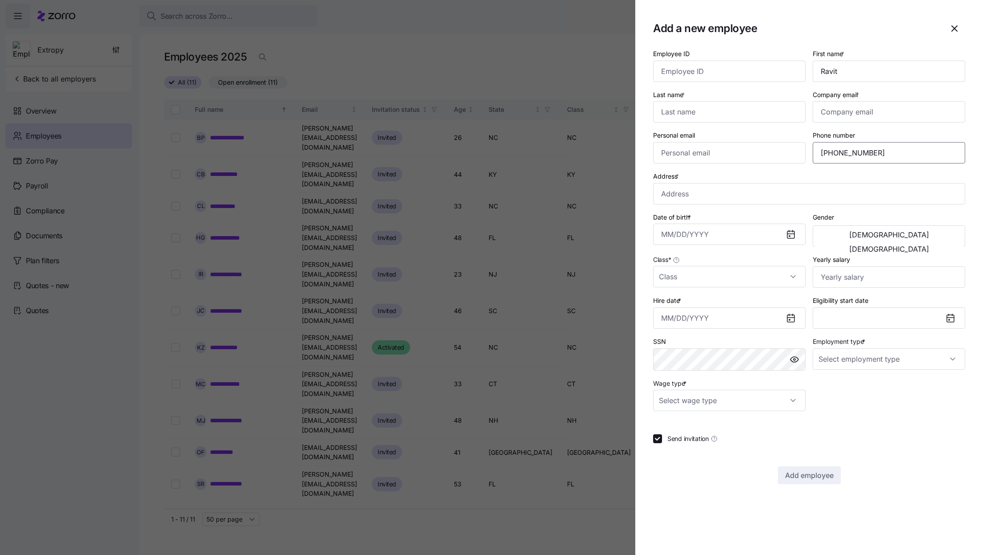
type input "[PHONE_NUMBER]"
click at [717, 118] on input "Last name *" at bounding box center [729, 111] width 152 height 21
paste input "[PERSON_NAME]"
type input "[PERSON_NAME]"
click at [730, 152] on input "Personal email" at bounding box center [729, 152] width 152 height 21
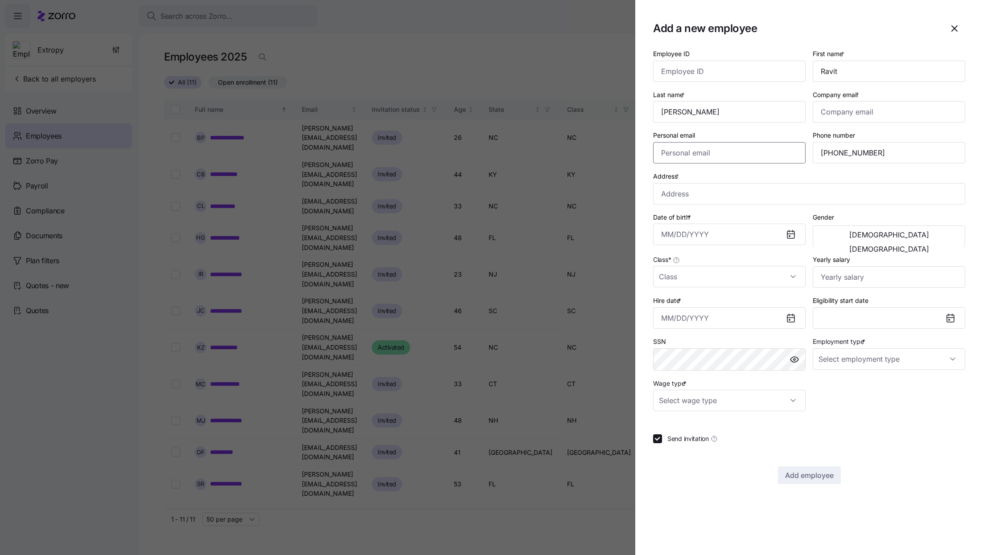
paste input "[EMAIL_ADDRESS][DOMAIN_NAME]"
type input "[EMAIL_ADDRESS][DOMAIN_NAME]"
click at [741, 199] on input "Address *" at bounding box center [809, 193] width 312 height 21
paste input "[STREET_ADDRESS][PERSON_NAME][PERSON_NAME]"
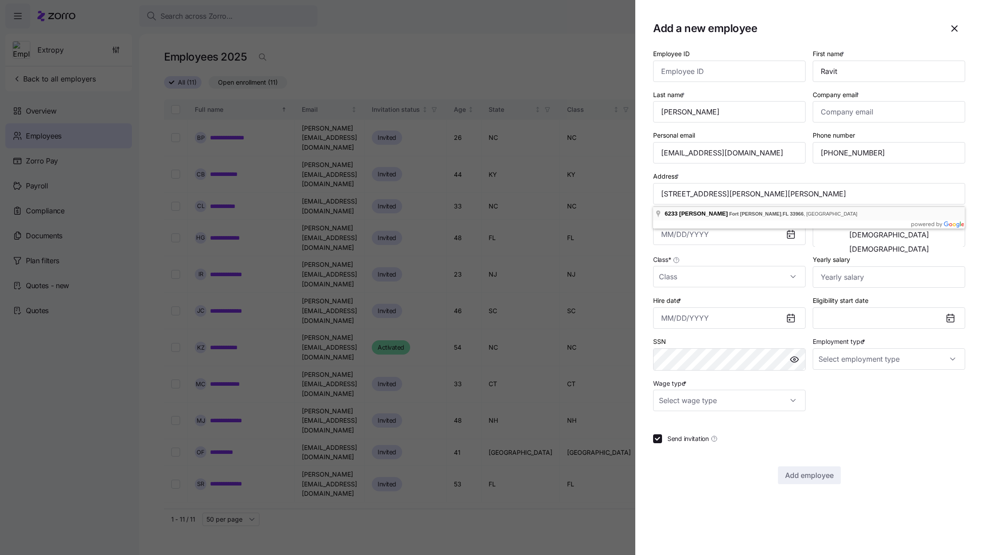
type input "[STREET_ADDRESS][PERSON_NAME][PERSON_NAME]"
click at [750, 233] on input "Date of birth *" at bounding box center [729, 234] width 152 height 21
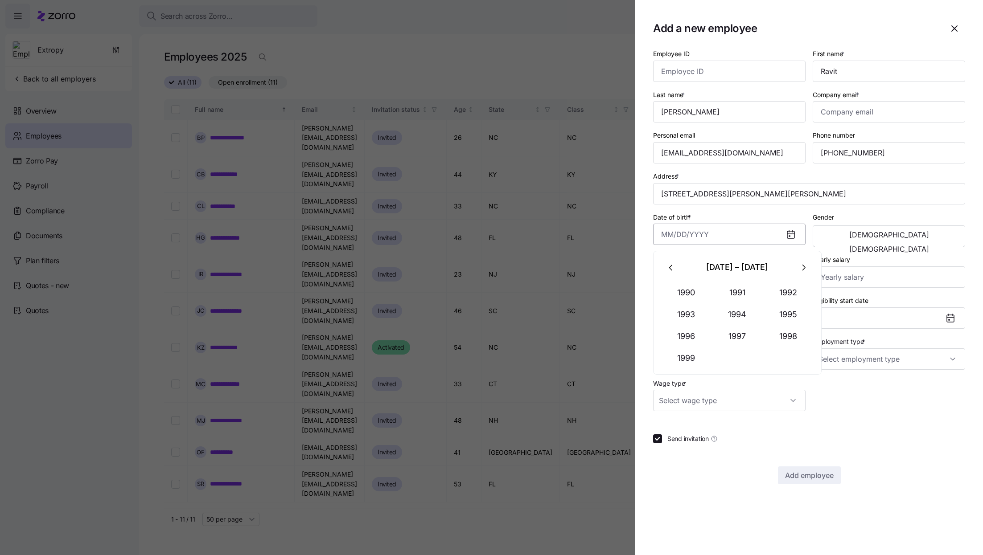
paste input "[DATE]"
click at [738, 314] on button "1984" at bounding box center [737, 314] width 51 height 21
type input "[DATE]"
click at [873, 240] on button "[DEMOGRAPHIC_DATA]" at bounding box center [889, 235] width 148 height 14
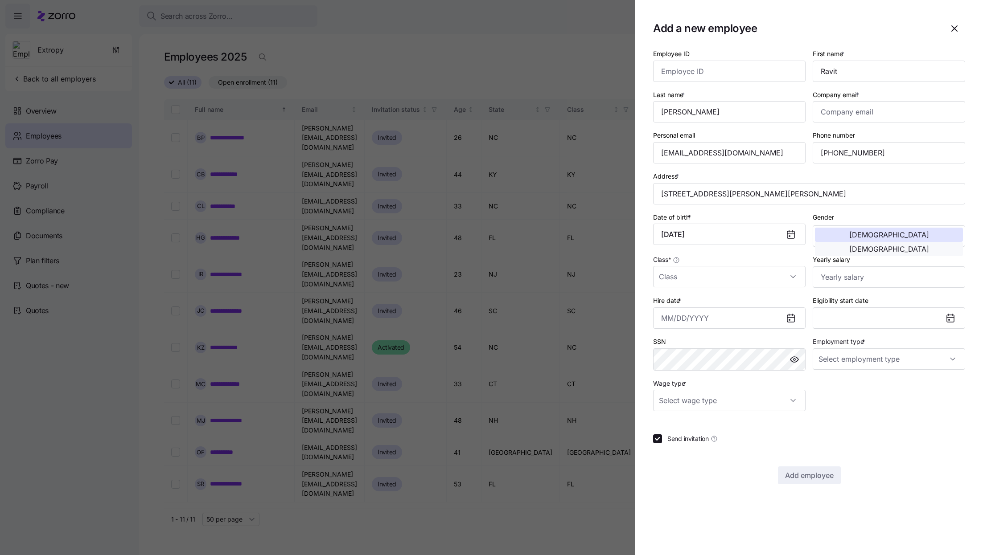
click at [907, 242] on button "[DEMOGRAPHIC_DATA]" at bounding box center [889, 249] width 148 height 14
click at [697, 279] on input "Class *" at bounding box center [729, 276] width 152 height 21
click at [680, 388] on span "Owner" at bounding box center [673, 386] width 19 height 10
type input "Owner"
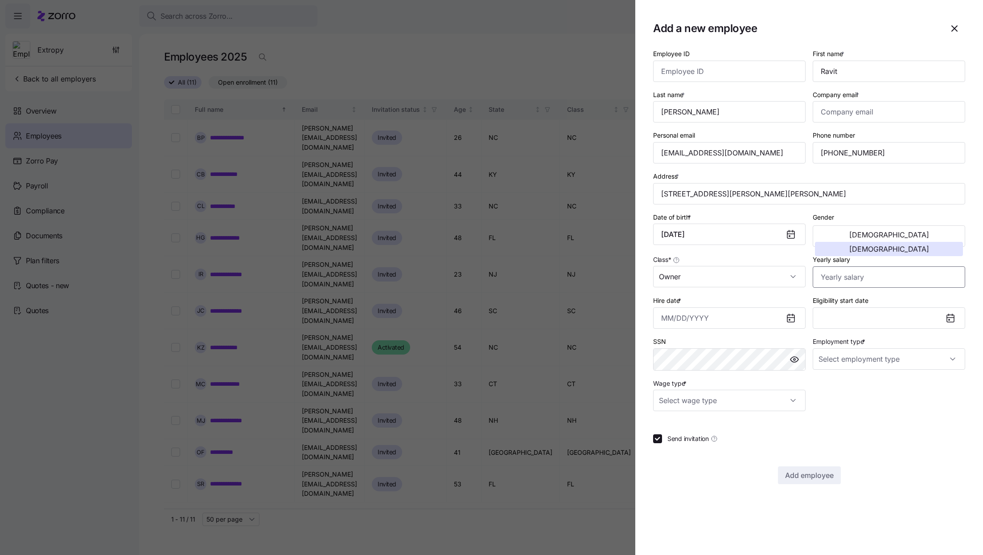
click at [856, 287] on input "Yearly salary" at bounding box center [888, 276] width 152 height 21
type input "$250,000"
click at [693, 318] on input "Hire date *" at bounding box center [729, 317] width 152 height 21
paste input "[DATE]"
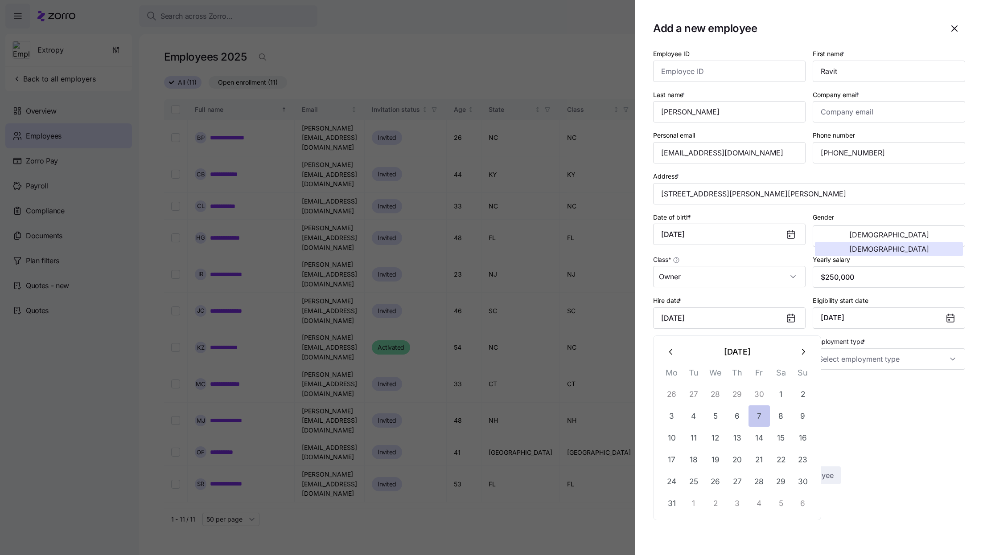
click at [756, 418] on button "7" at bounding box center [758, 416] width 21 height 21
type input "[DATE]"
click at [875, 357] on input "Employment type *" at bounding box center [888, 358] width 152 height 21
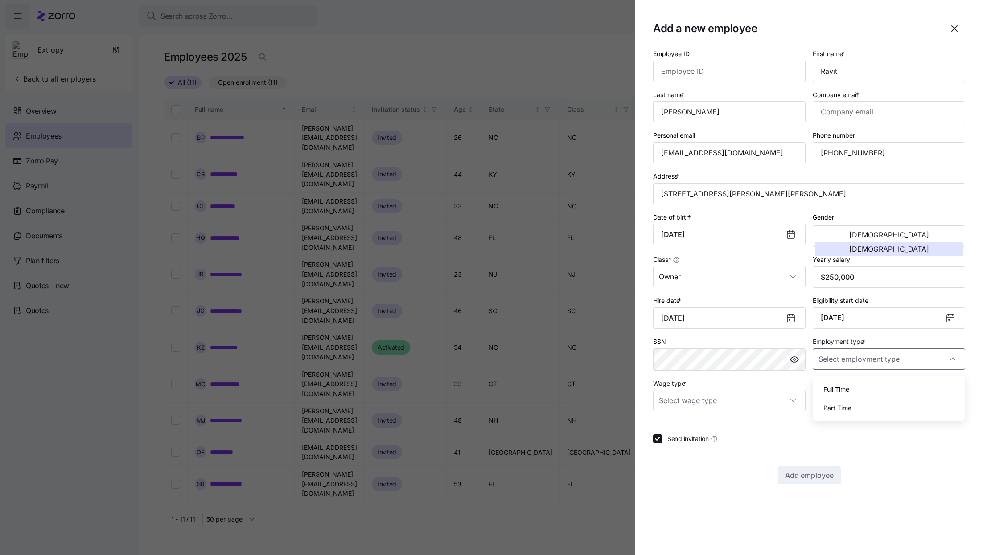
click at [865, 388] on div "Full Time" at bounding box center [888, 389] width 145 height 19
type input "Full Time"
click at [783, 409] on input "Wage type *" at bounding box center [729, 400] width 152 height 21
click at [727, 436] on div "Salary" at bounding box center [728, 431] width 145 height 19
type input "Salary"
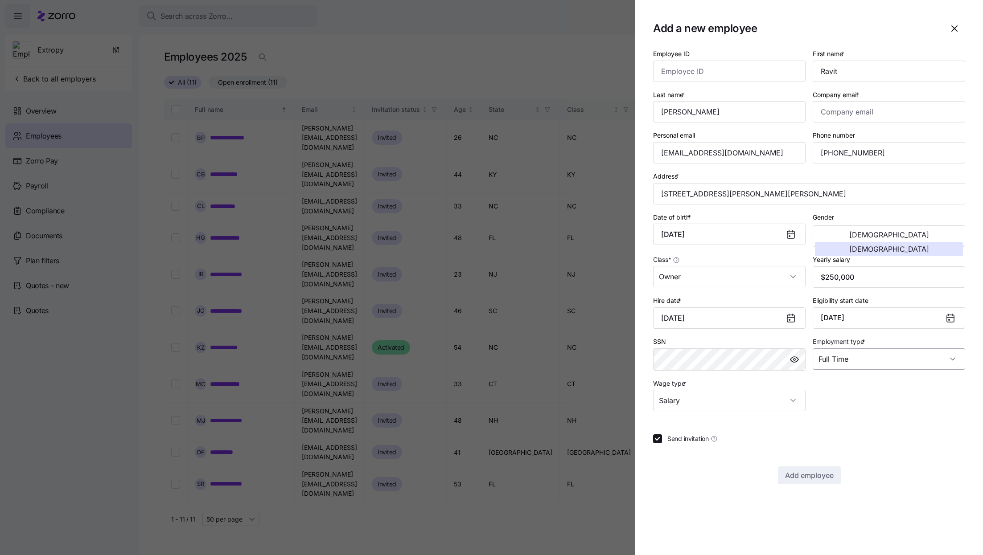
click at [867, 362] on input "Full Time" at bounding box center [888, 358] width 152 height 21
click at [861, 385] on div "Full Time" at bounding box center [888, 389] width 145 height 19
click at [853, 111] on input "Company email *" at bounding box center [888, 111] width 152 height 21
paste input "[EMAIL_ADDRESS][PERSON_NAME][DOMAIN_NAME]."
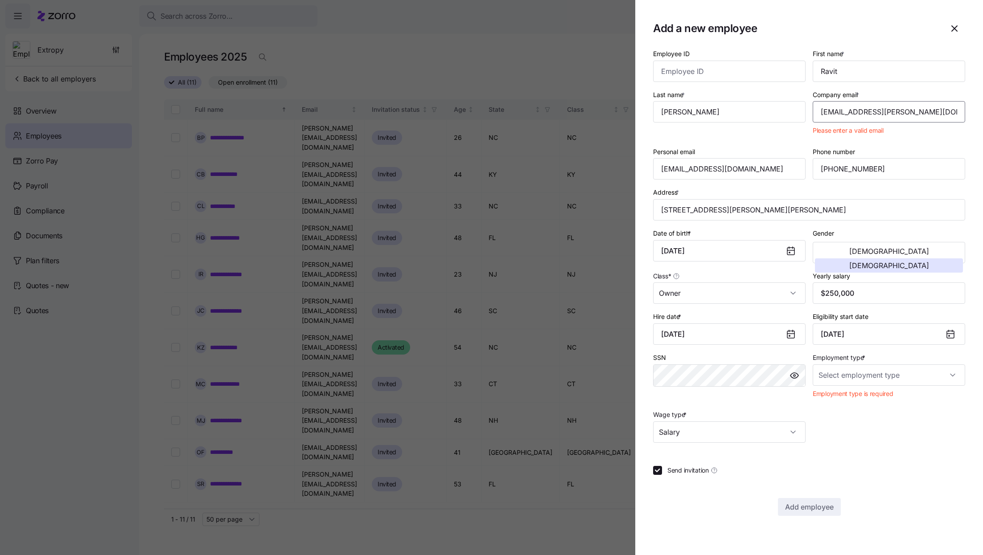
click at [822, 115] on input "[EMAIL_ADDRESS][PERSON_NAME][DOMAIN_NAME]." at bounding box center [888, 111] width 152 height 21
click at [852, 418] on div "Employee ID First name * [PERSON_NAME] Last name * [PERSON_NAME] Company email …" at bounding box center [808, 246] width 319 height 402
click at [922, 114] on input "[EMAIL_ADDRESS][PERSON_NAME][DOMAIN_NAME]." at bounding box center [888, 111] width 152 height 21
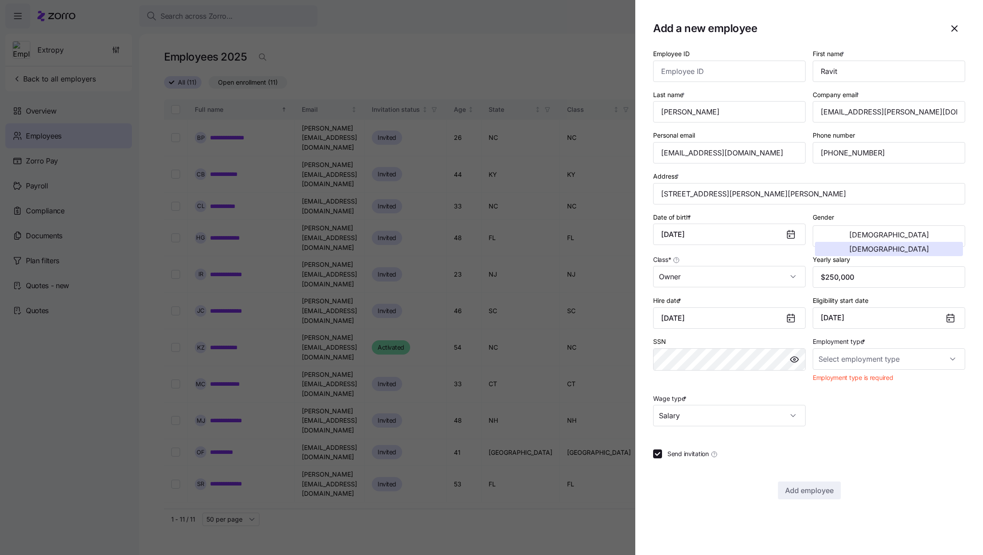
click at [873, 404] on div "Employee ID First name * [PERSON_NAME] Last name * [PERSON_NAME] Company email …" at bounding box center [808, 237] width 319 height 385
click at [660, 156] on input "[EMAIL_ADDRESS][DOMAIN_NAME]" at bounding box center [729, 152] width 152 height 21
click at [821, 111] on input "[EMAIL_ADDRESS][PERSON_NAME][DOMAIN_NAME]" at bounding box center [888, 111] width 152 height 21
paste input "[EMAIL_ADDRESS][DOMAIN_NAME]"
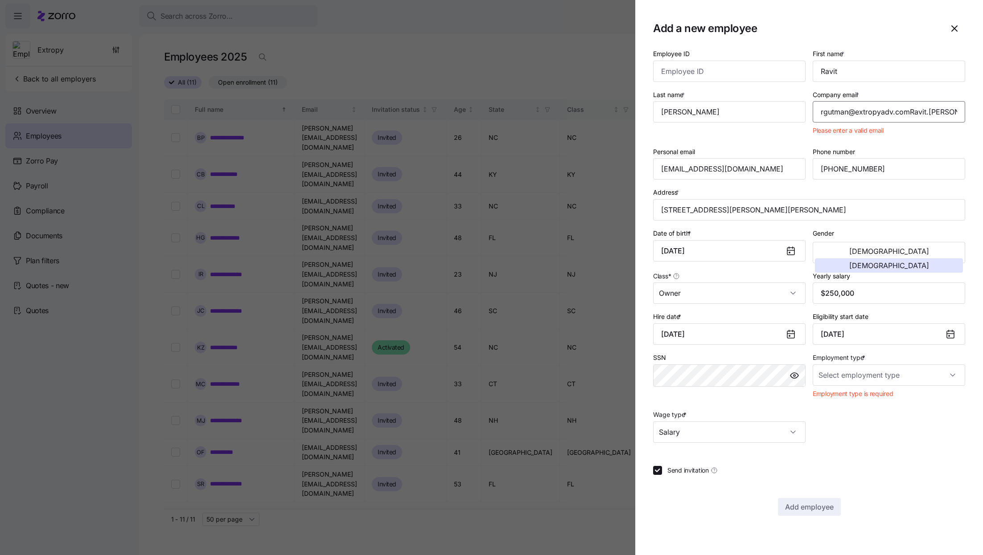
scroll to position [0, 37]
drag, startPoint x: 910, startPoint y: 112, endPoint x: 982, endPoint y: 113, distance: 72.7
click at [982, 113] on section "Add a new employee Employee ID First name * [PERSON_NAME] Last name * [PERSON_N…" at bounding box center [809, 277] width 348 height 555
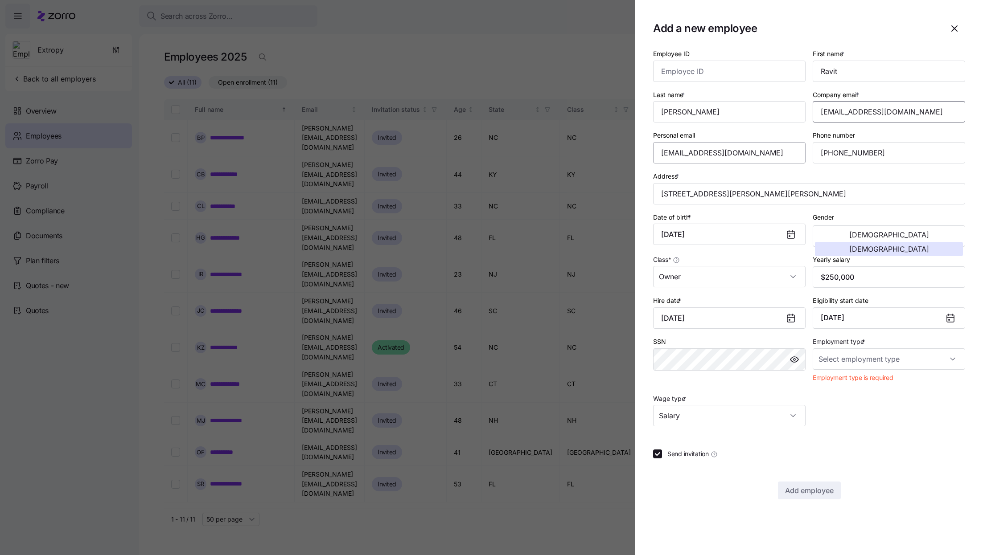
type input "[EMAIL_ADDRESS][DOMAIN_NAME]"
drag, startPoint x: 760, startPoint y: 156, endPoint x: 611, endPoint y: 155, distance: 148.8
click at [611, 550] on div "Add a new employee Employee ID First name * [PERSON_NAME] Last name * [PERSON_N…" at bounding box center [491, 550] width 983 height 0
paste input "[EMAIL_ADDRESS][PERSON_NAME]"
type input "[EMAIL_ADDRESS][PERSON_NAME][DOMAIN_NAME]"
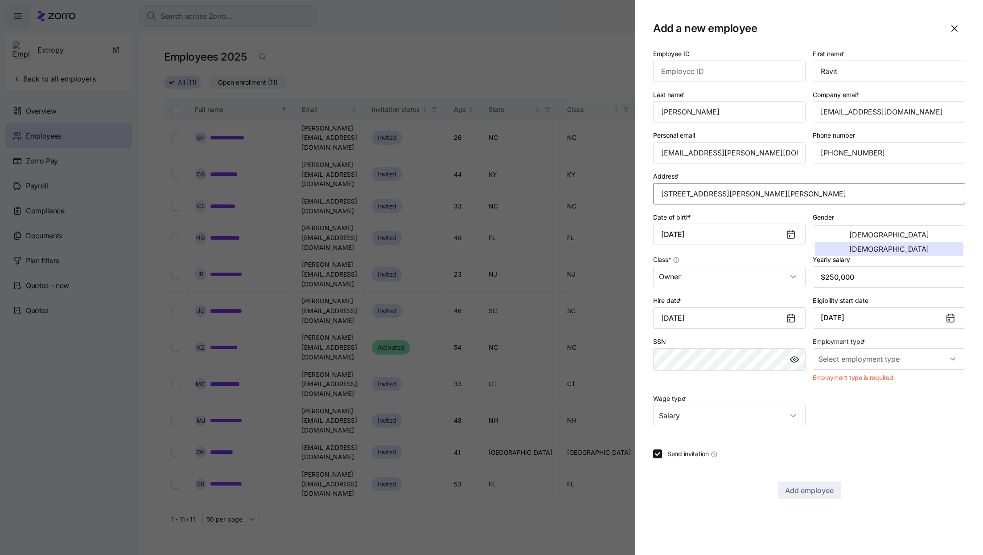
click at [859, 186] on input "[STREET_ADDRESS][PERSON_NAME][PERSON_NAME]" at bounding box center [809, 193] width 312 height 21
click at [872, 364] on input "Employment type *" at bounding box center [888, 358] width 152 height 21
click at [864, 388] on div "Full Time" at bounding box center [888, 389] width 145 height 19
type input "Full Time"
click at [812, 479] on span "Add employee" at bounding box center [809, 475] width 49 height 11
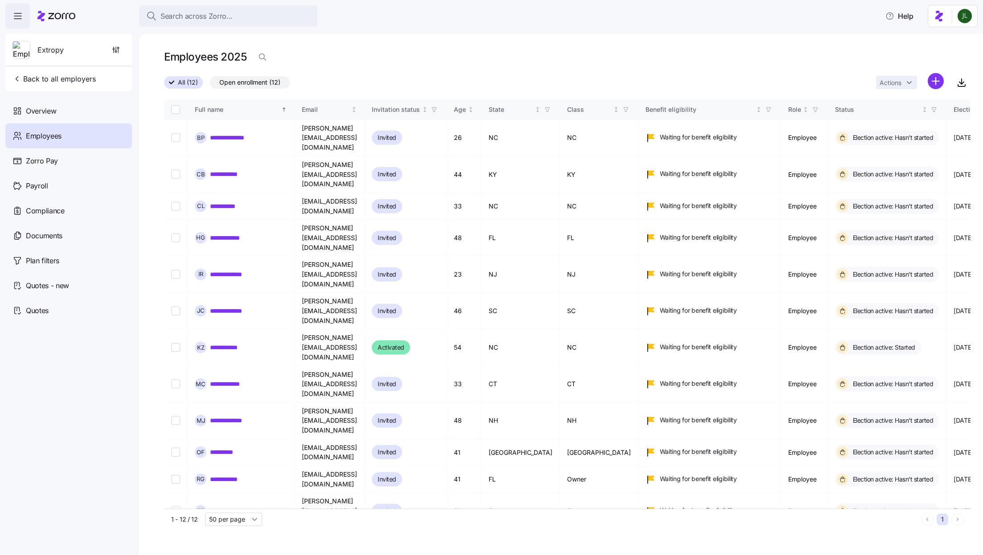
click at [534, 64] on div "Employees 2025" at bounding box center [567, 57] width 806 height 18
click at [928, 82] on html "**********" at bounding box center [491, 275] width 983 height 550
click at [888, 123] on span "Add a new employee" at bounding box center [907, 119] width 60 height 9
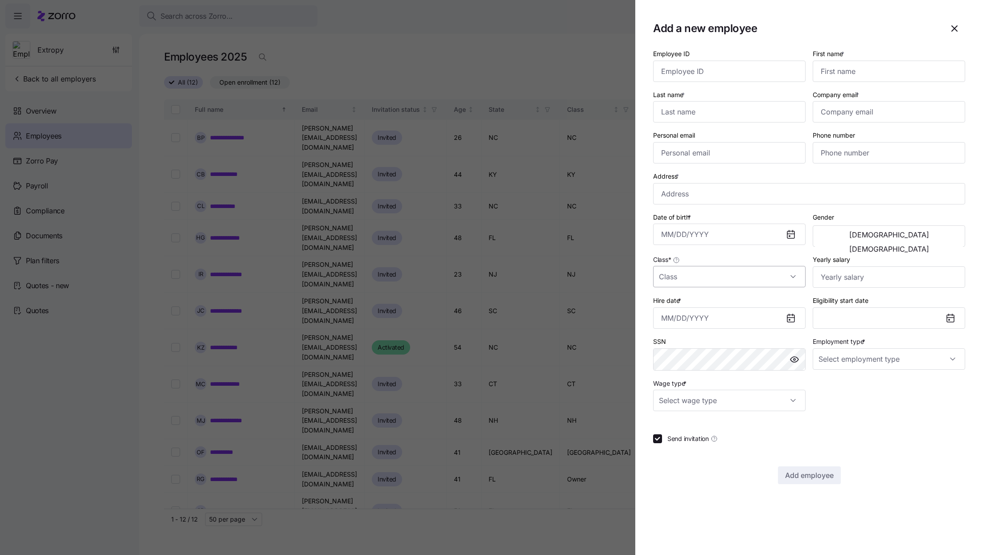
click at [699, 284] on input "Class *" at bounding box center [729, 276] width 152 height 21
